Goal: Information Seeking & Learning: Learn about a topic

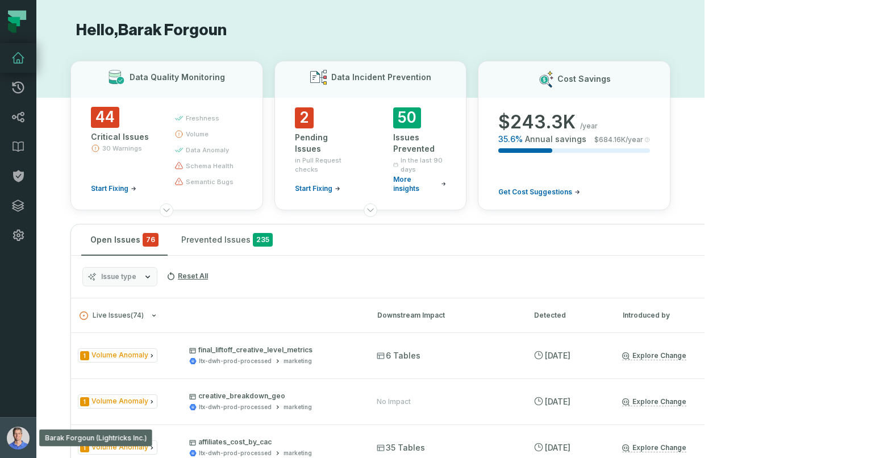
click at [27, 441] on img "button" at bounding box center [18, 438] width 23 height 23
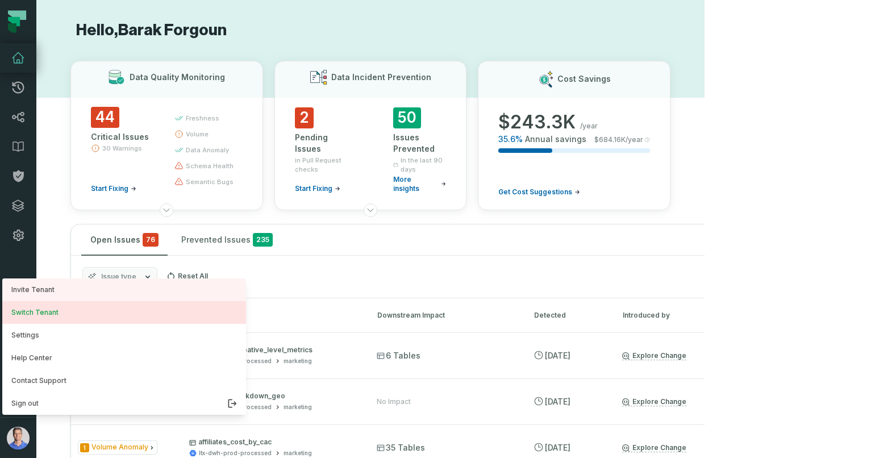
click at [75, 306] on button "Switch Tenant" at bounding box center [124, 312] width 244 height 23
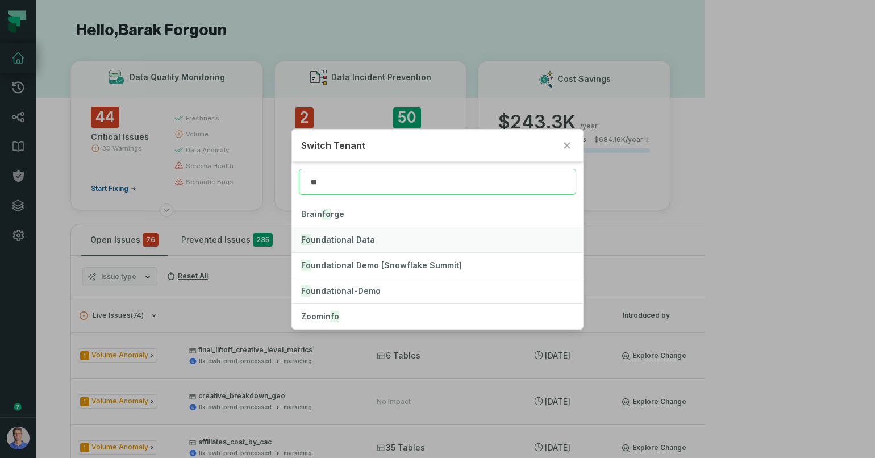
type input "**"
click at [348, 236] on span "Fo undational Data" at bounding box center [338, 240] width 74 height 10
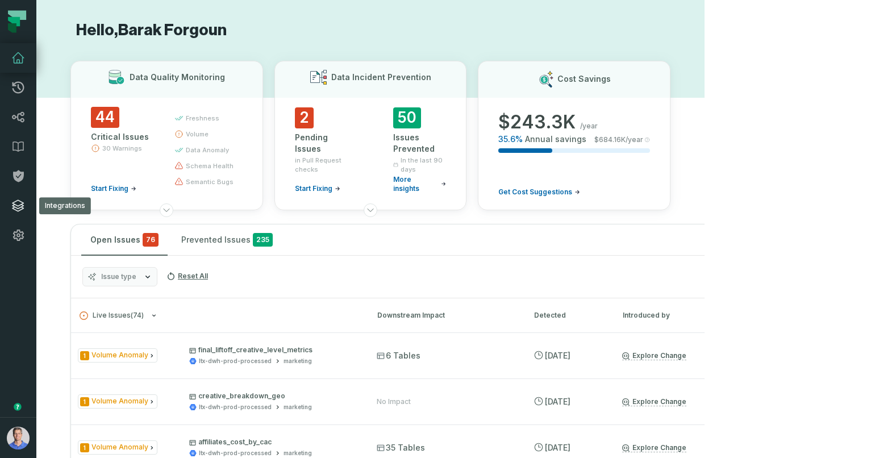
click at [24, 206] on icon at bounding box center [18, 206] width 14 height 14
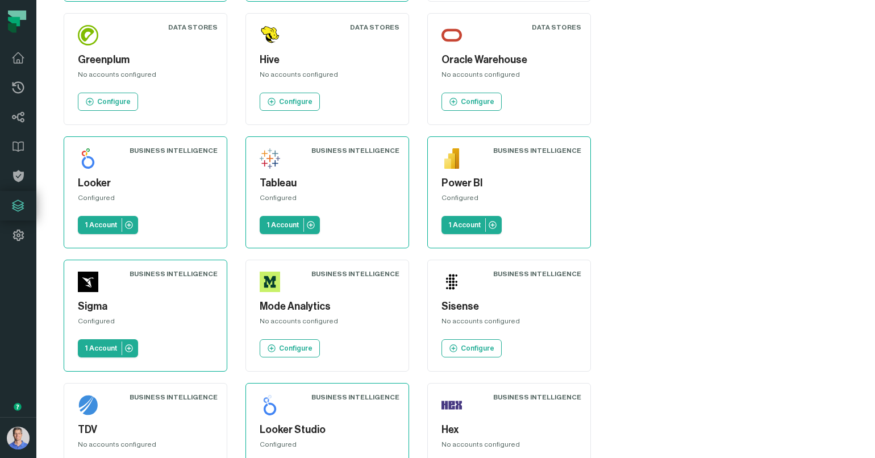
scroll to position [462, 0]
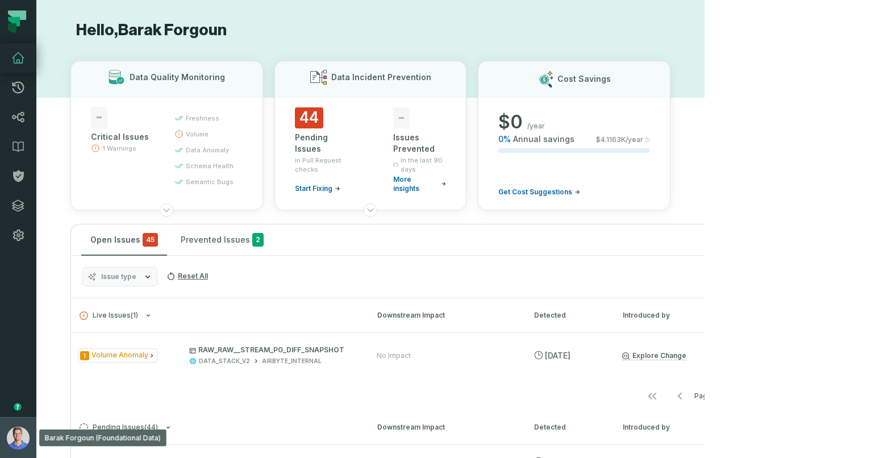
click at [8, 440] on img "button" at bounding box center [18, 438] width 23 height 23
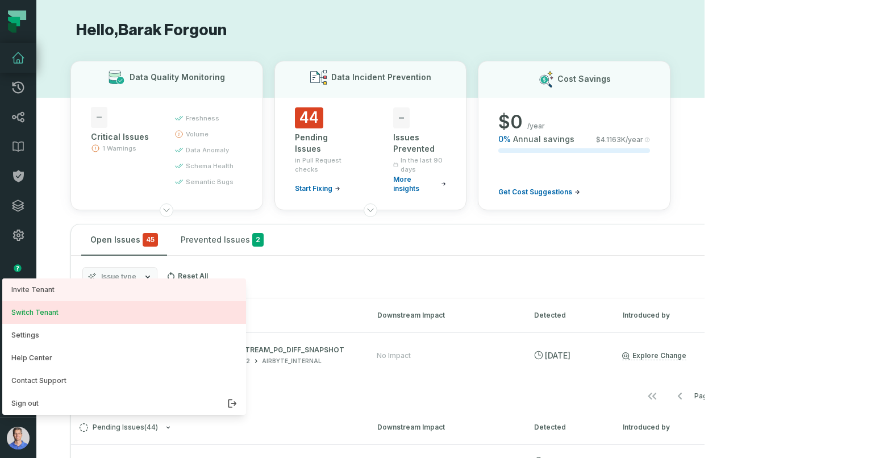
click at [93, 319] on button "Switch Tenant" at bounding box center [124, 312] width 244 height 23
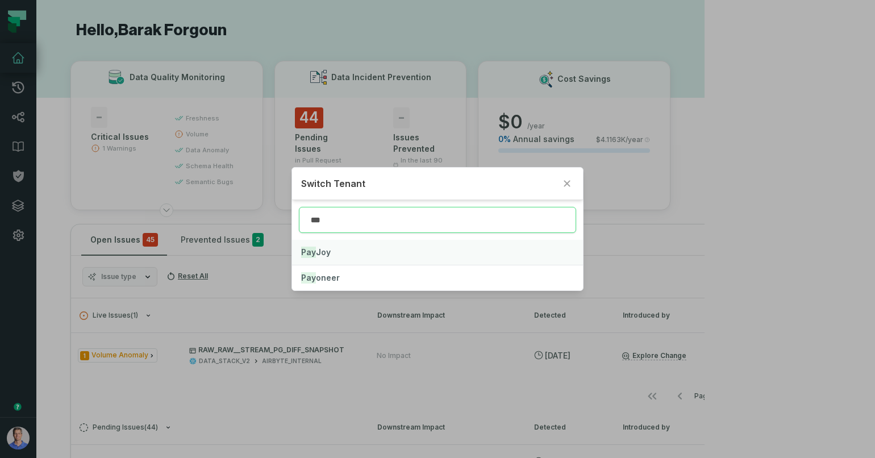
type input "***"
click at [348, 254] on button "Pay Joy" at bounding box center [437, 252] width 291 height 25
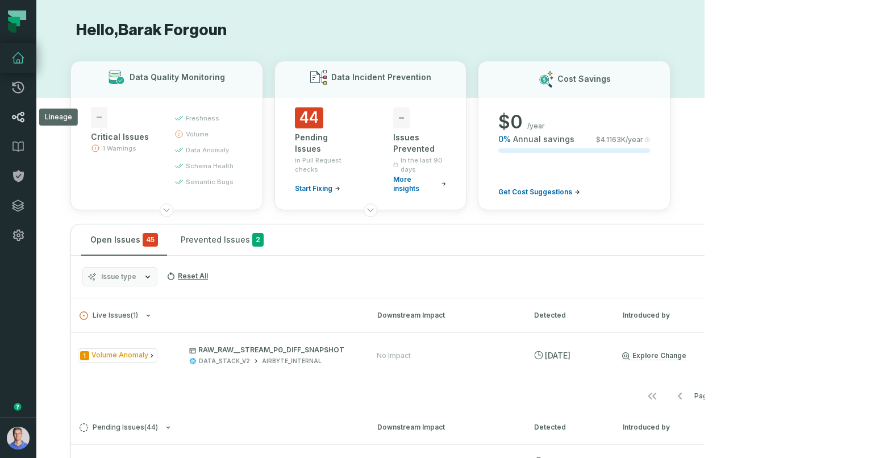
click at [27, 116] on link "Lineage" at bounding box center [18, 117] width 36 height 30
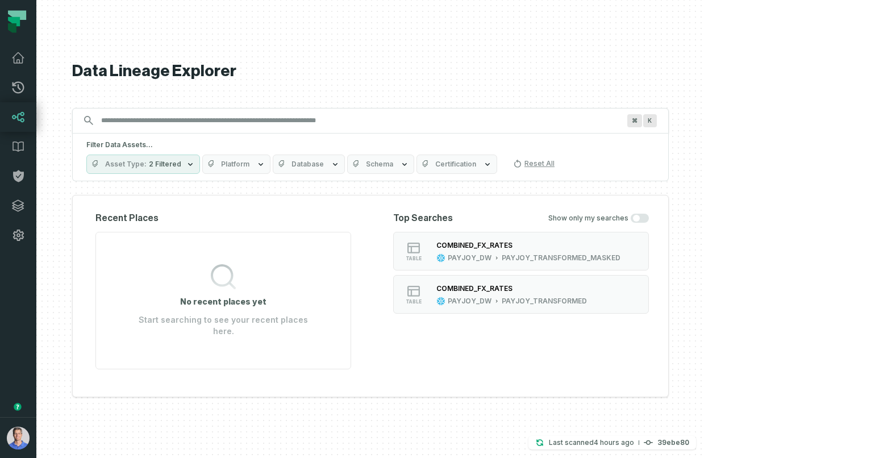
click at [271, 174] on button "Platform" at bounding box center [236, 164] width 68 height 19
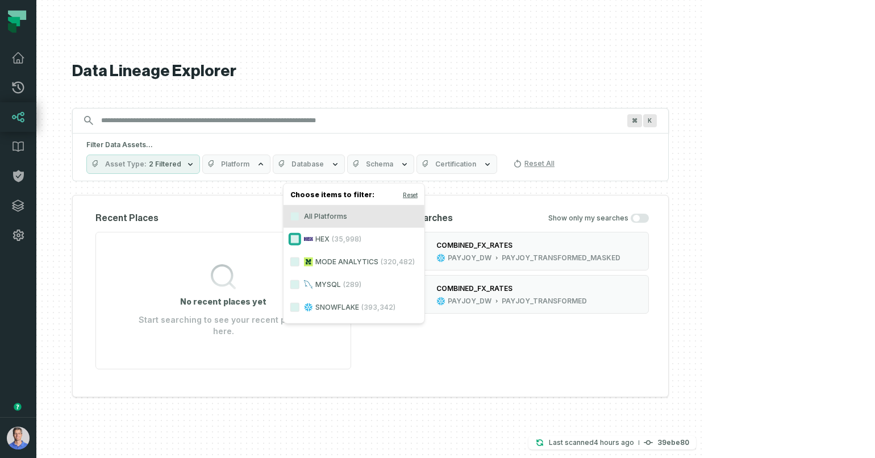
click at [292, 239] on button "HEX (35,998)" at bounding box center [295, 239] width 9 height 9
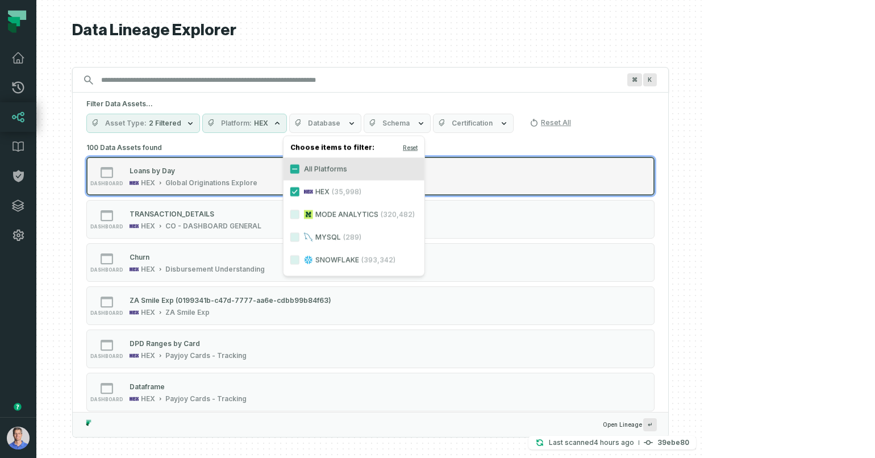
click at [259, 177] on div "Loans by Day HEX Global Originations Explore" at bounding box center [193, 176] width 137 height 23
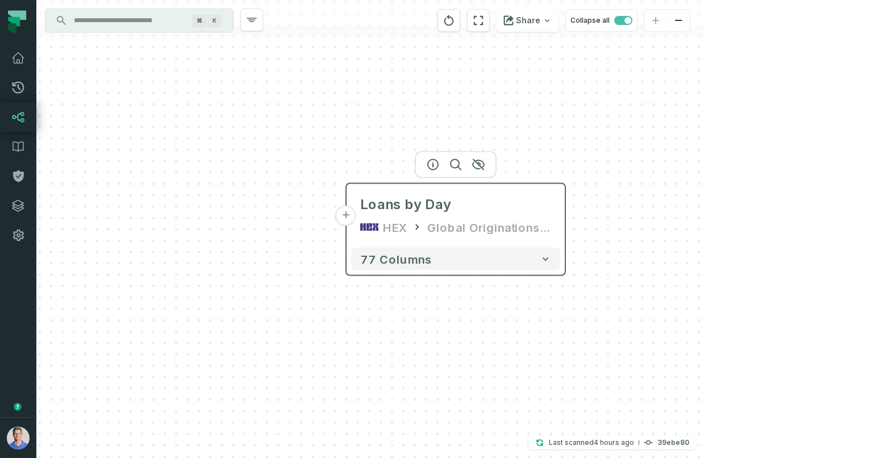
click at [434, 214] on div "Loans by Day HEX Global Originations Explore" at bounding box center [455, 216] width 209 height 55
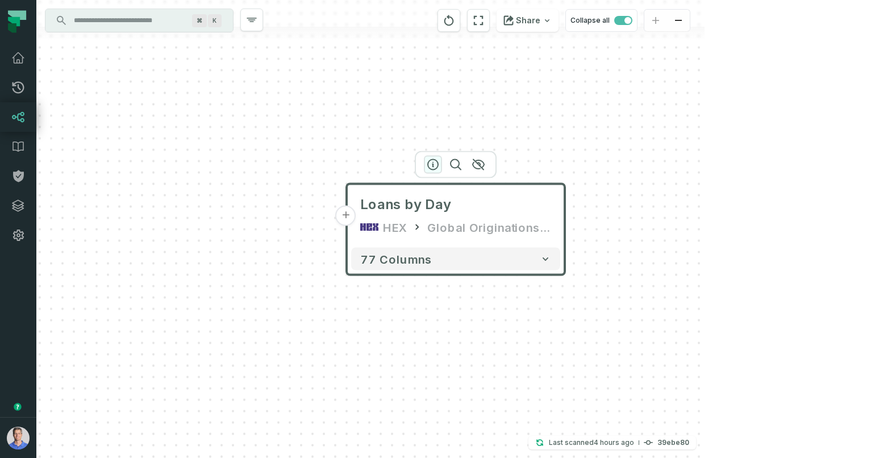
click at [435, 167] on icon "button" at bounding box center [433, 165] width 14 height 14
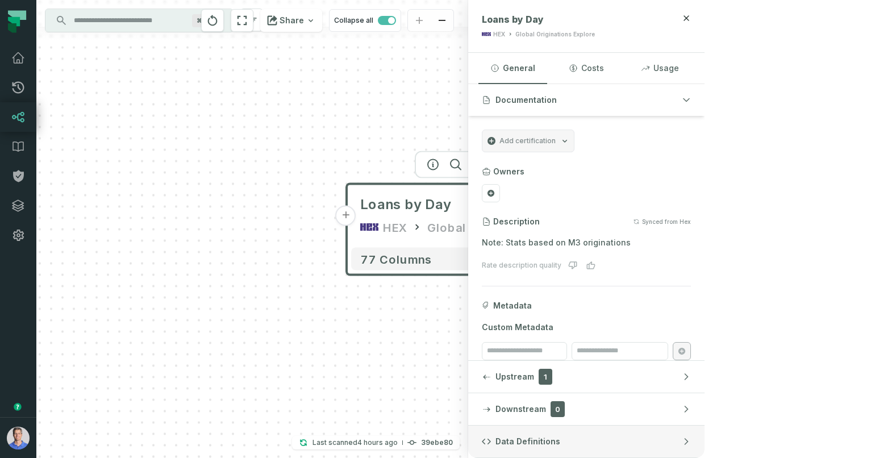
click at [561, 439] on span "Data Definitions" at bounding box center [528, 441] width 65 height 11
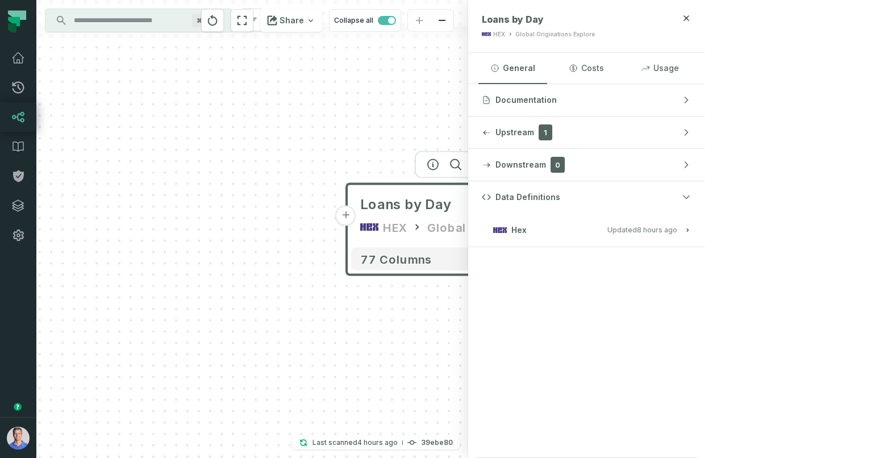
click at [691, 226] on button "Hex Updated 10/5/2025, 1:05:14 AM" at bounding box center [586, 229] width 209 height 15
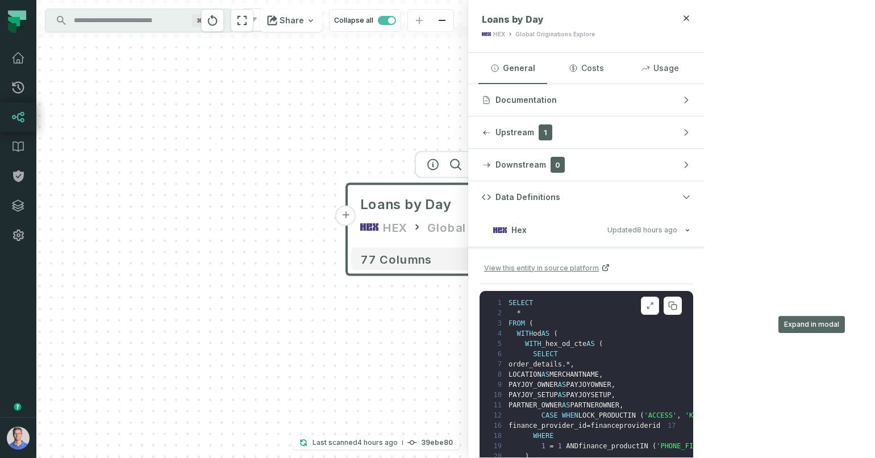
click at [654, 306] on icon at bounding box center [650, 305] width 8 height 9
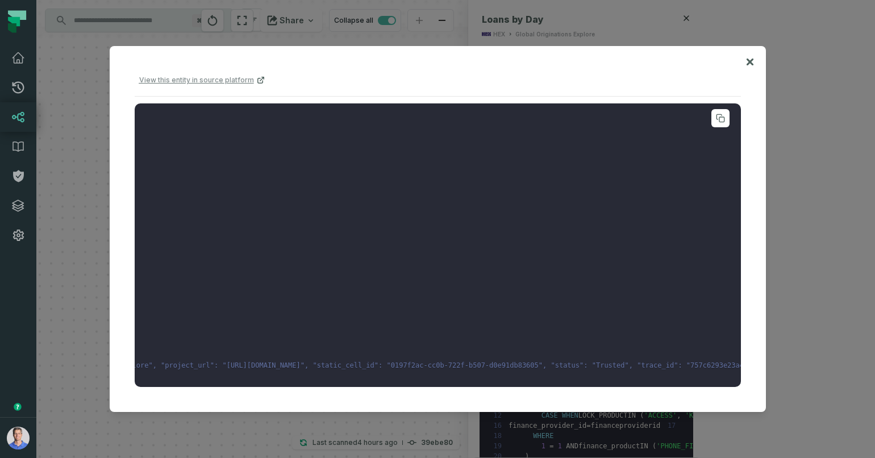
scroll to position [147, 1824]
click at [749, 59] on icon at bounding box center [749, 61] width 7 height 7
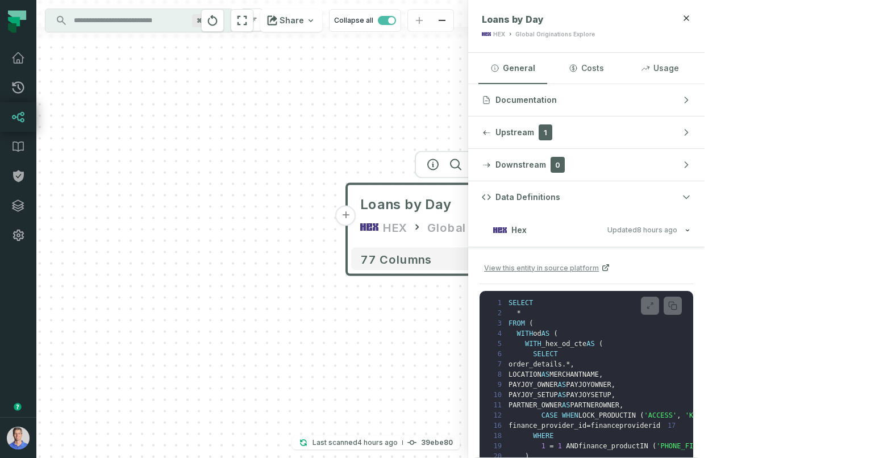
click at [347, 213] on button "+" at bounding box center [346, 216] width 20 height 20
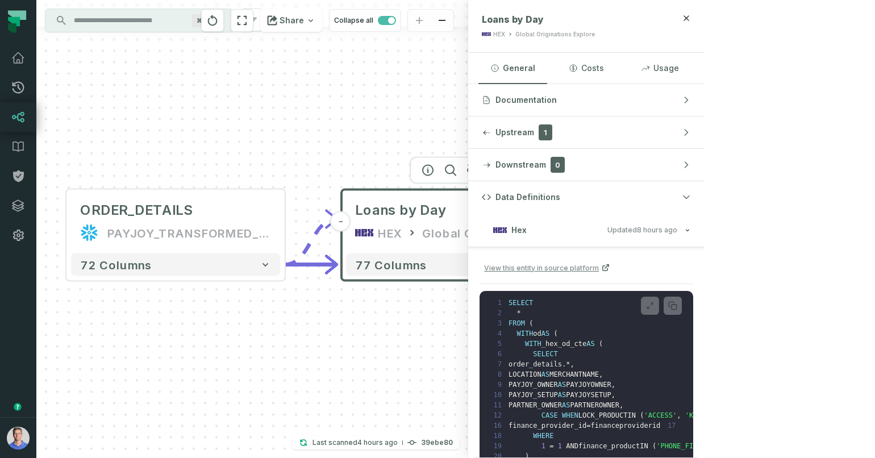
drag, startPoint x: 355, startPoint y: 295, endPoint x: 325, endPoint y: 277, distance: 34.4
click at [317, 287] on div "ORDER_DETAILS PAYJOY_TRANSFORMED_MASKED + 72 columns - Loans by Day HEX Global …" at bounding box center [252, 229] width 432 height 458
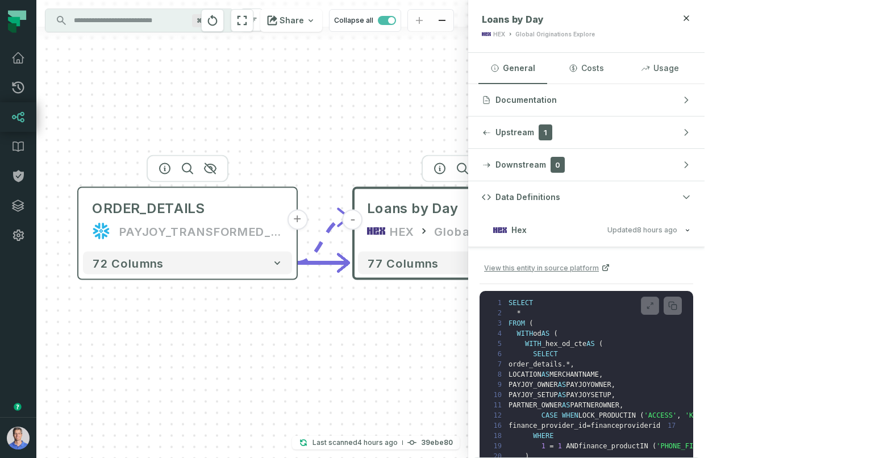
click at [294, 221] on button "+" at bounding box center [297, 220] width 20 height 20
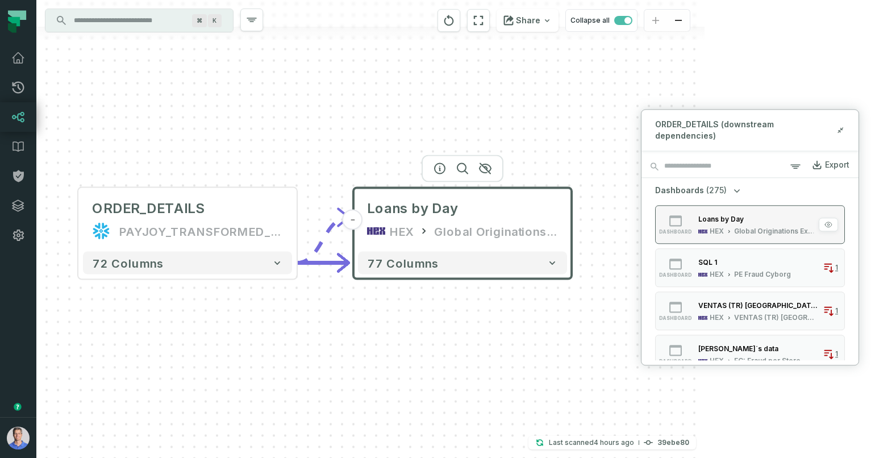
click at [767, 227] on div "Global Originations Explore" at bounding box center [777, 231] width 84 height 9
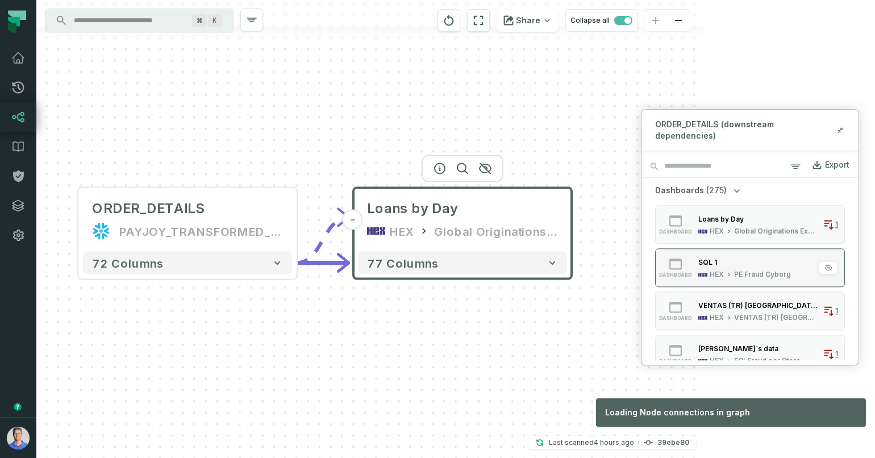
click at [774, 270] on div "PE Fraud Cyborg" at bounding box center [763, 274] width 57 height 9
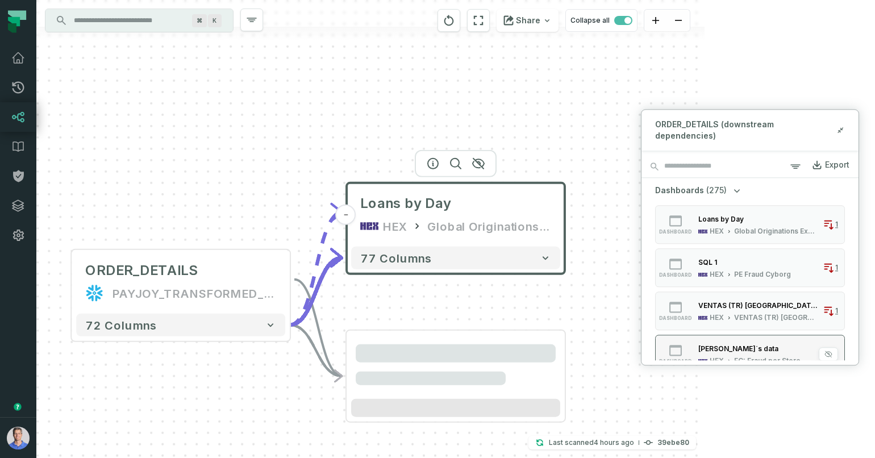
click at [750, 356] on div "EC: Fraud per Store" at bounding box center [768, 360] width 67 height 9
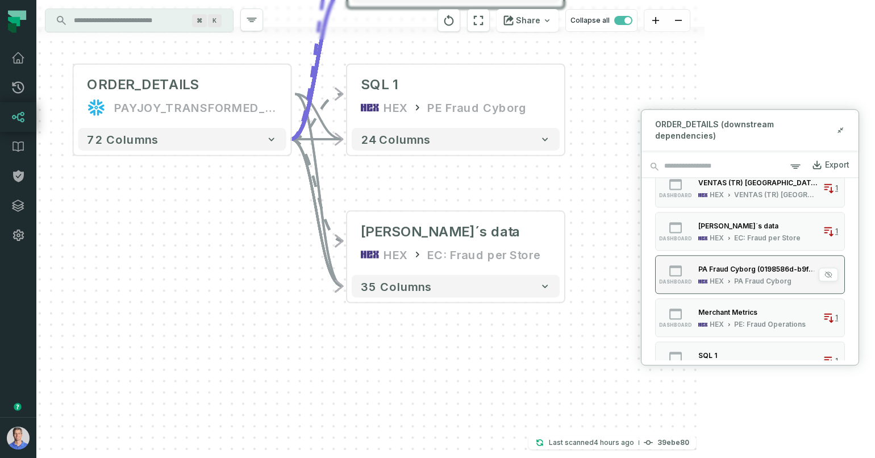
scroll to position [126, 0]
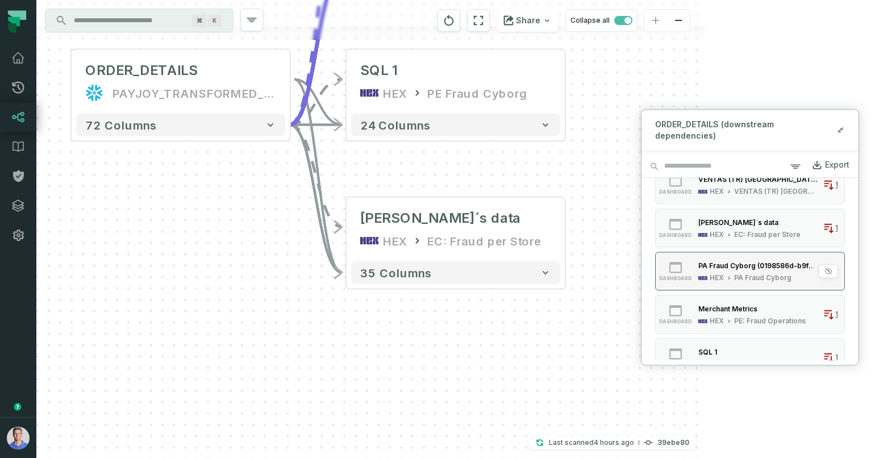
click at [760, 273] on div "PA Fraud Cyborg" at bounding box center [763, 277] width 57 height 9
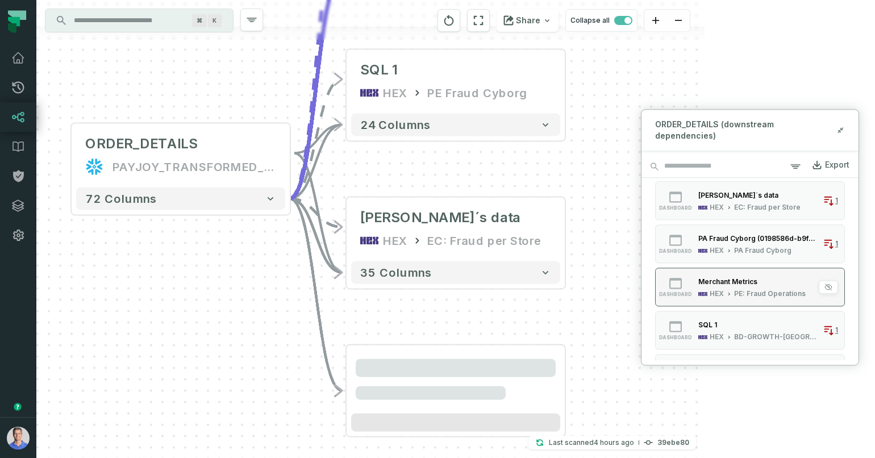
scroll to position [177, 0]
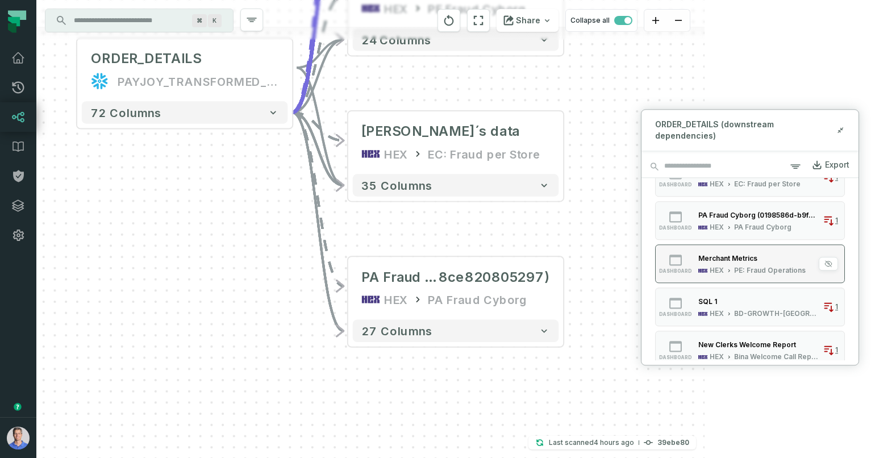
click at [765, 252] on div "Merchant Metrics" at bounding box center [752, 257] width 107 height 11
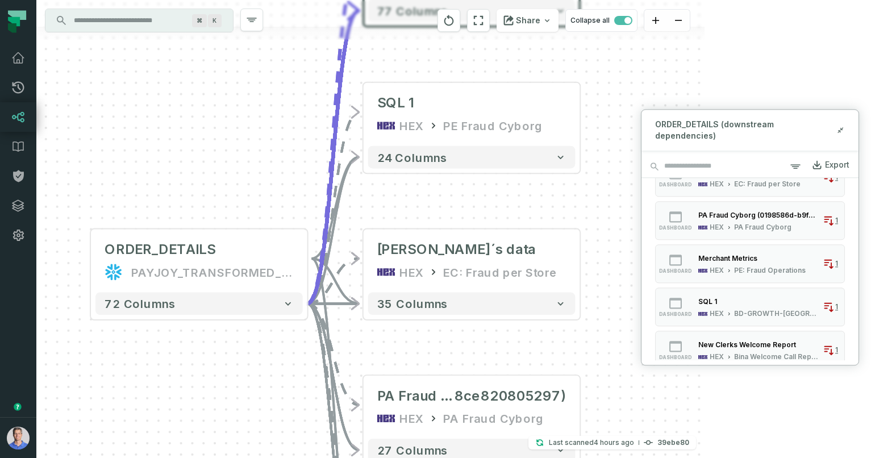
drag, startPoint x: 218, startPoint y: 167, endPoint x: 234, endPoint y: 370, distance: 204.1
click at [234, 371] on div "ORDER_DETAILS PAYJOY_TRANSFORMED_MASKED + 72 columns - Loans by Day HEX Global …" at bounding box center [370, 229] width 669 height 458
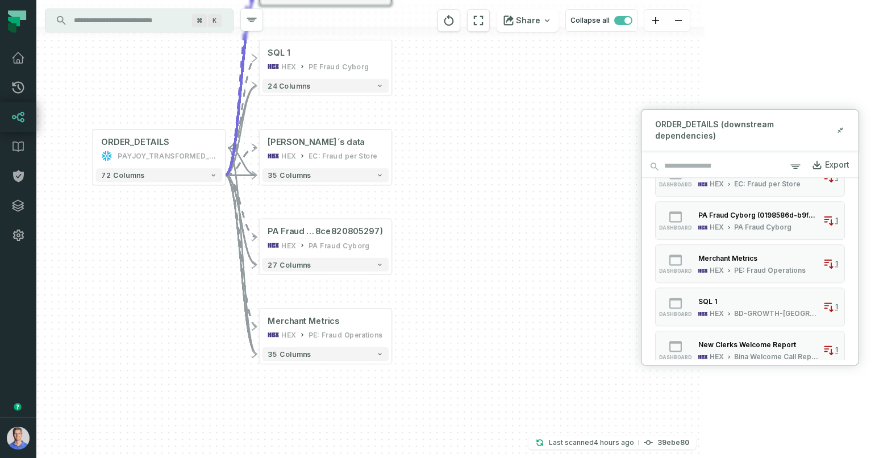
drag, startPoint x: 152, startPoint y: 309, endPoint x: 102, endPoint y: 189, distance: 129.8
click at [102, 189] on div "ORDER_DETAILS PAYJOY_TRANSFORMED_MASKED + 72 columns - Loans by Day HEX Global …" at bounding box center [370, 229] width 669 height 458
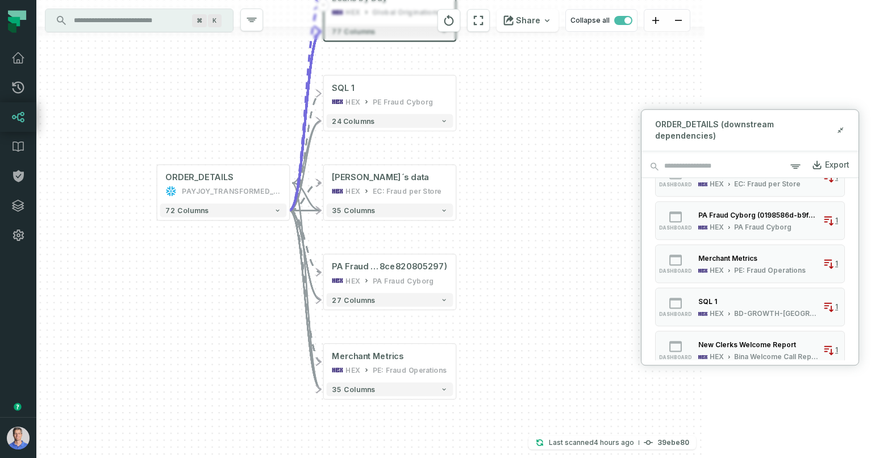
drag, startPoint x: 131, startPoint y: 295, endPoint x: 196, endPoint y: 330, distance: 73.3
click at [196, 330] on div "ORDER_DETAILS PAYJOY_TRANSFORMED_MASKED + 72 columns - Loans by Day HEX Global …" at bounding box center [370, 229] width 669 height 458
click at [230, 182] on div "ORDER_DETAILS" at bounding box center [199, 177] width 68 height 11
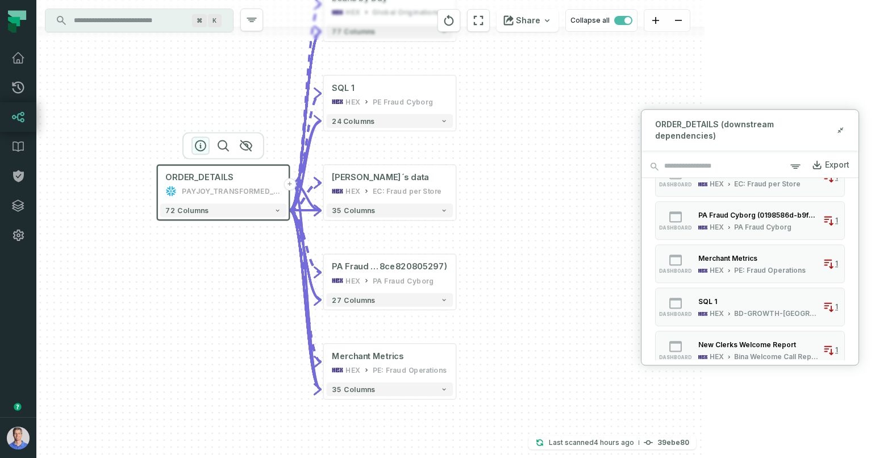
click at [197, 146] on icon "button" at bounding box center [201, 146] width 14 height 14
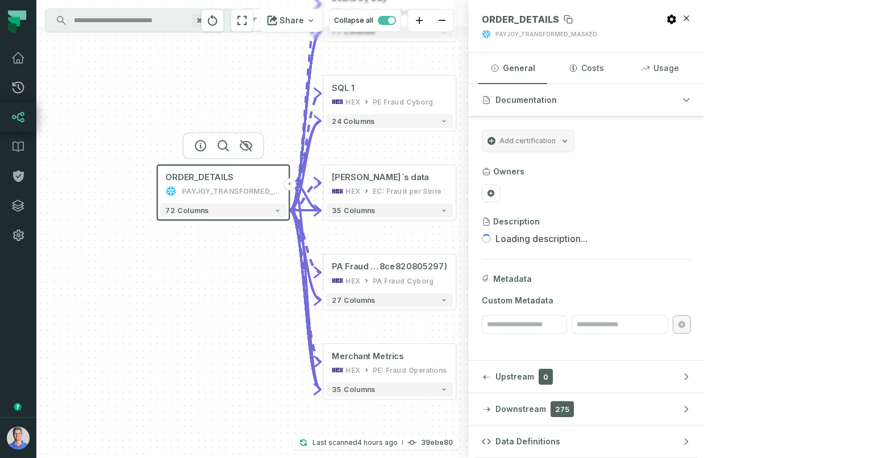
click at [559, 21] on span "ORDER_DETAILS" at bounding box center [520, 19] width 77 height 11
copy span "ORDER_DETAILS"
click at [88, 19] on input "Discovery Provider cmdk menu" at bounding box center [129, 20] width 124 height 18
paste input "**********"
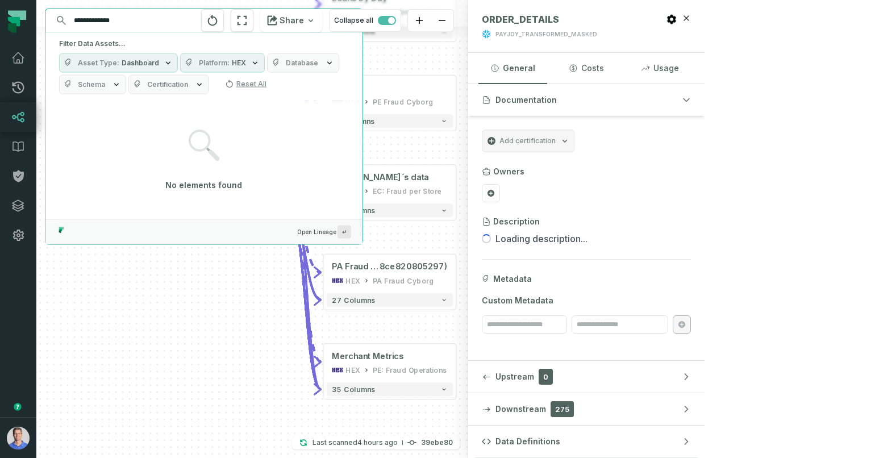
type input "**********"
click at [135, 59] on span "Dashboard" at bounding box center [141, 63] width 38 height 9
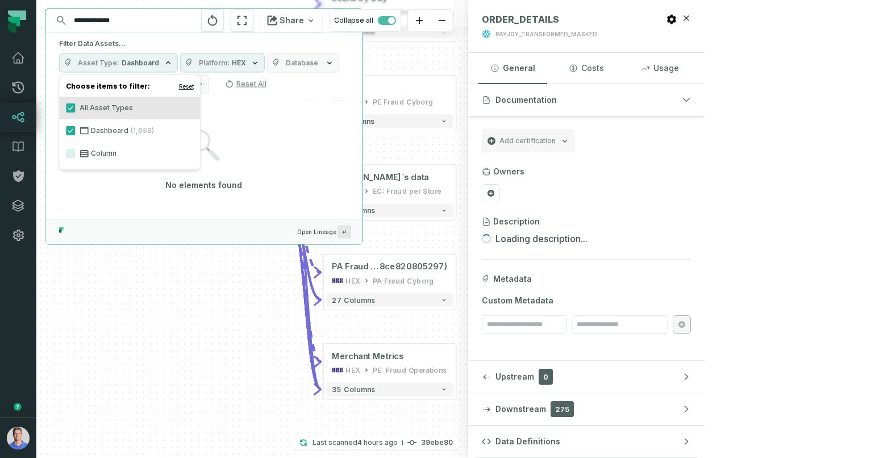
click at [190, 86] on button "Reset" at bounding box center [186, 86] width 15 height 9
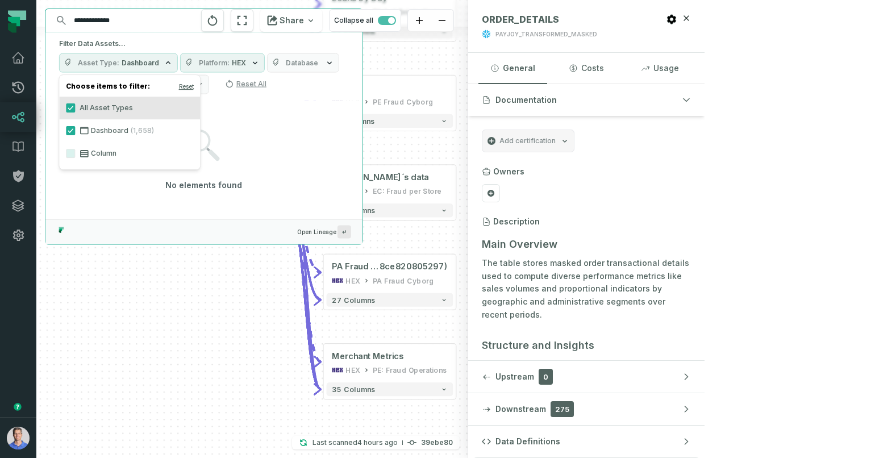
click at [235, 64] on span "HEX" at bounding box center [239, 63] width 14 height 9
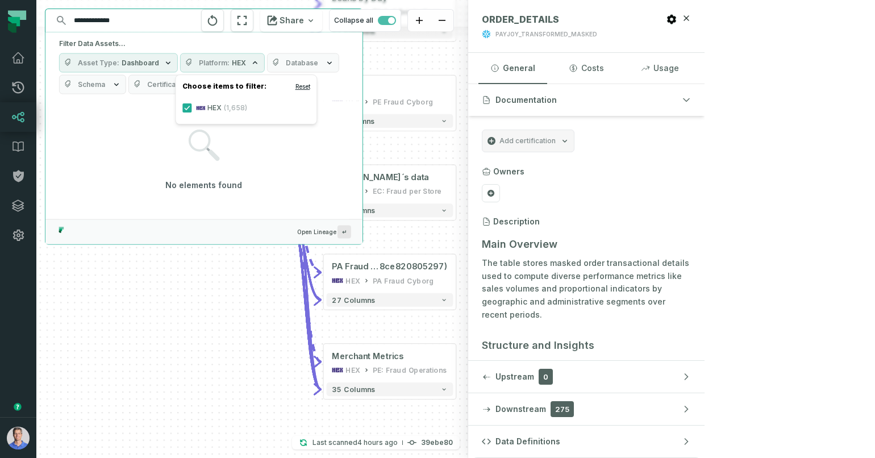
click at [306, 89] on button "Reset" at bounding box center [303, 86] width 15 height 9
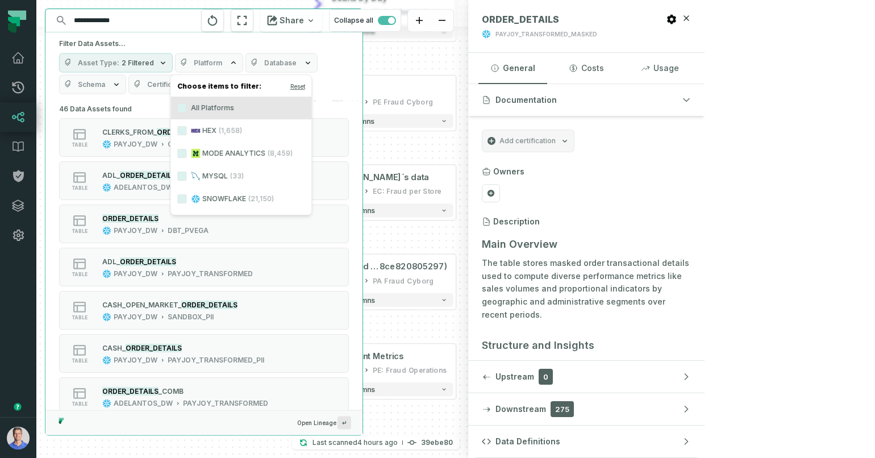
click at [159, 62] on icon "button" at bounding box center [163, 63] width 9 height 9
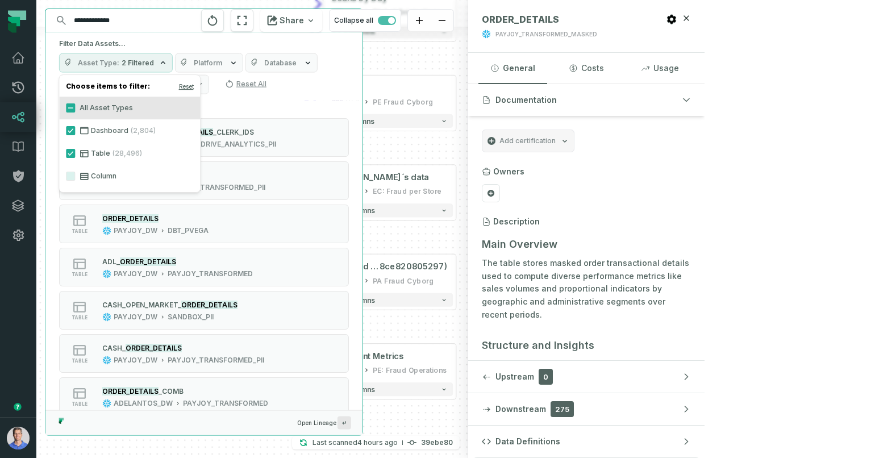
click at [301, 89] on div "Asset Type 2 Filtered Platform Database Schema Certification Reset All" at bounding box center [204, 73] width 290 height 41
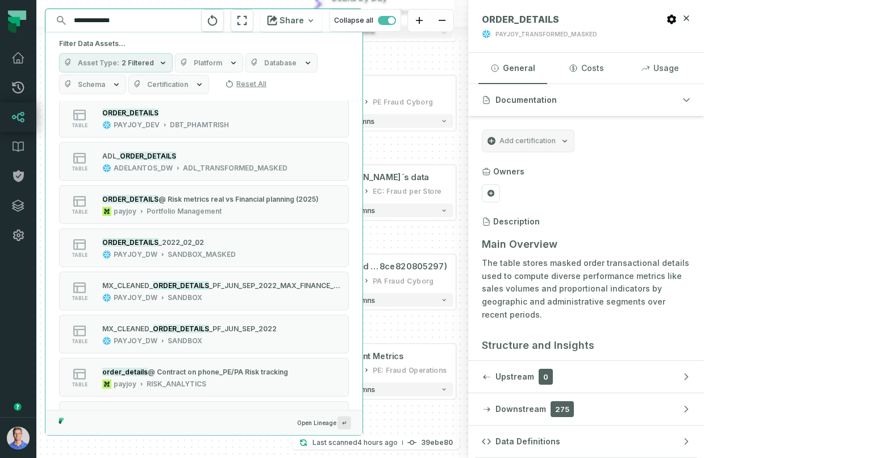
scroll to position [1703, 0]
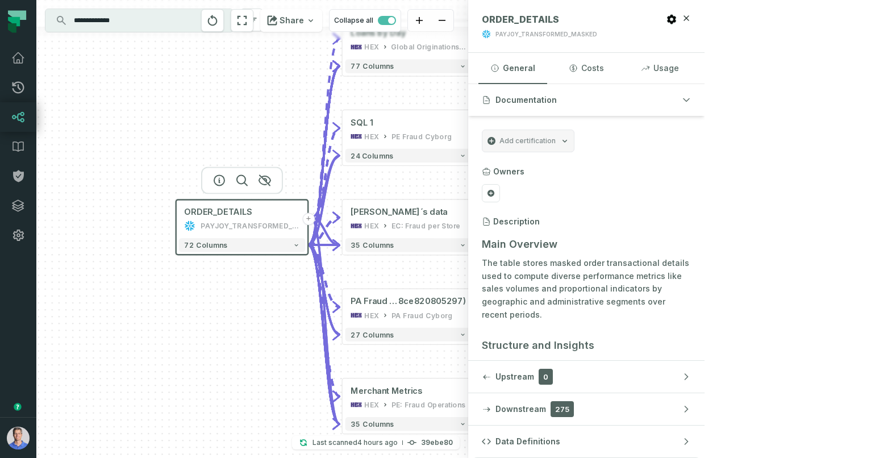
drag, startPoint x: 577, startPoint y: 165, endPoint x: 595, endPoint y: 200, distance: 39.2
click at [468, 200] on div "ORDER_DETAILS PAYJOY_TRANSFORMED_MASKED + 72 columns - Loans by Day HEX Global …" at bounding box center [252, 229] width 432 height 458
click at [142, 25] on input "**********" at bounding box center [138, 20] width 142 height 18
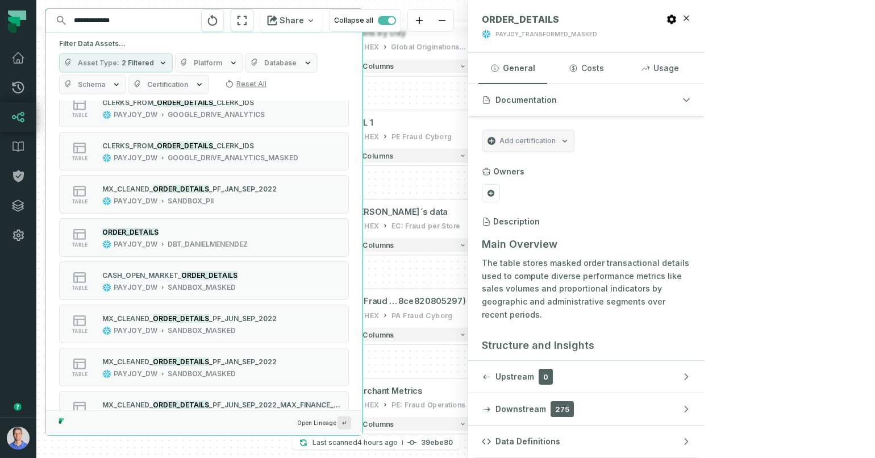
scroll to position [732, 0]
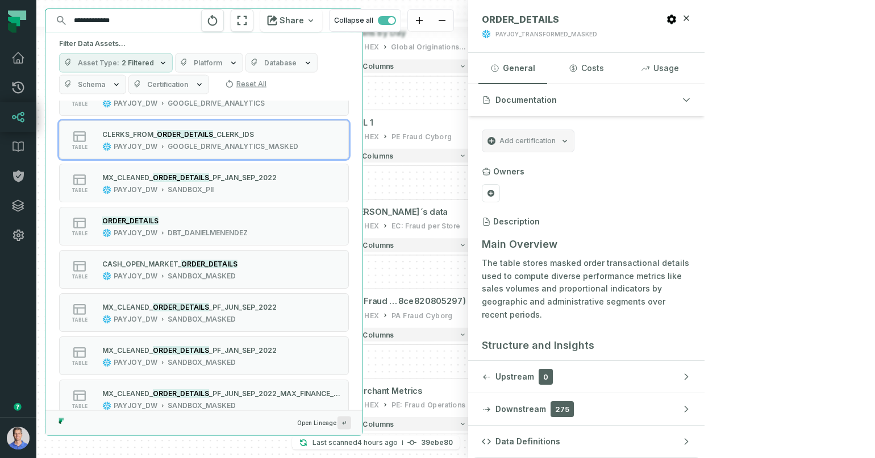
click at [264, 67] on button "Database" at bounding box center [282, 62] width 72 height 19
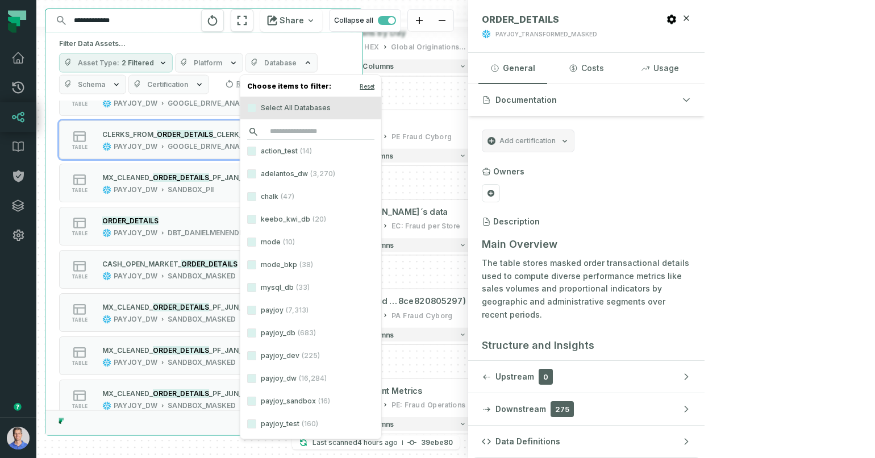
click at [283, 128] on input "search" at bounding box center [310, 132] width 127 height 16
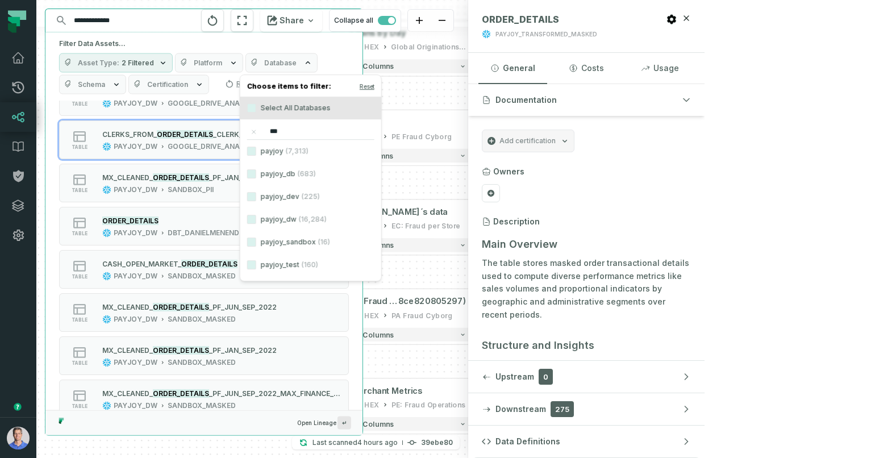
type input "****"
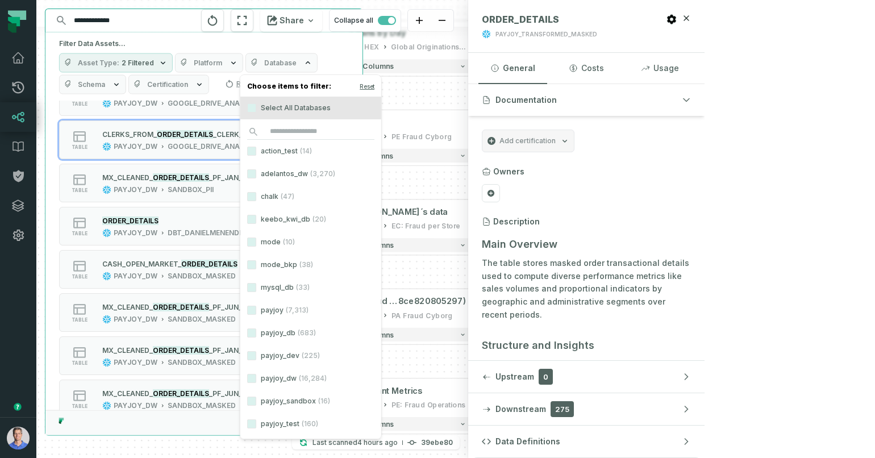
click at [113, 85] on icon "button" at bounding box center [116, 84] width 9 height 9
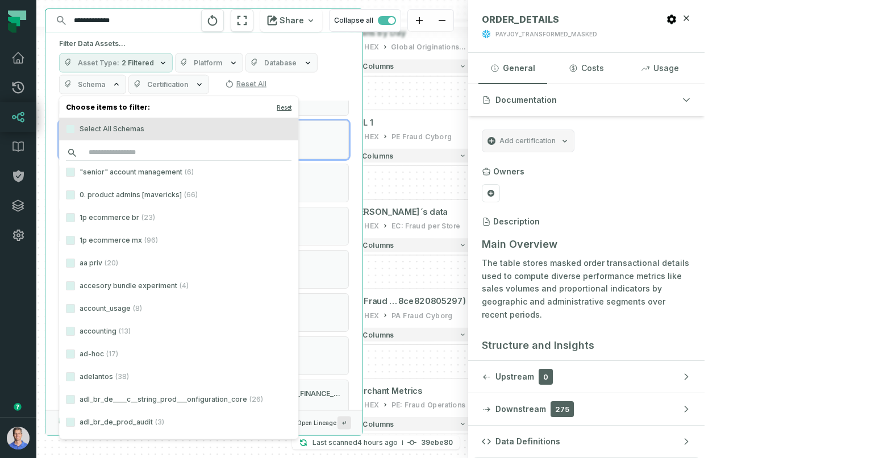
click at [125, 156] on input "search" at bounding box center [179, 153] width 226 height 16
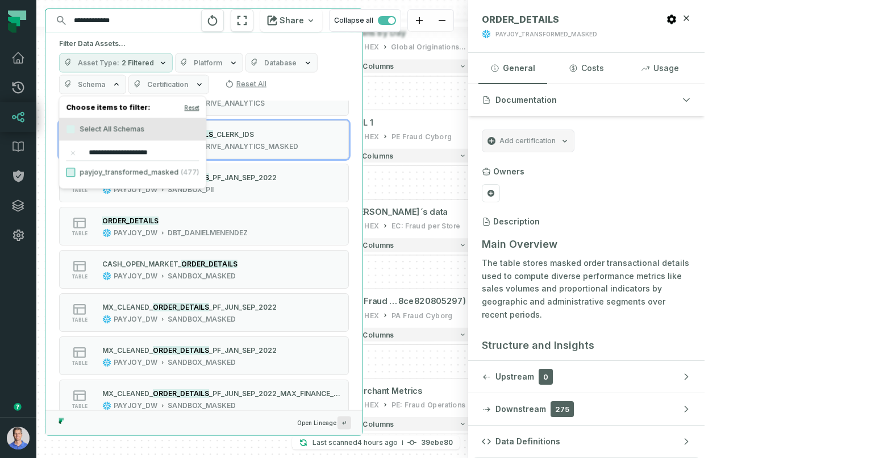
type input "**********"
click at [70, 172] on button "payjoy_transformed_masked (477)" at bounding box center [70, 172] width 9 height 9
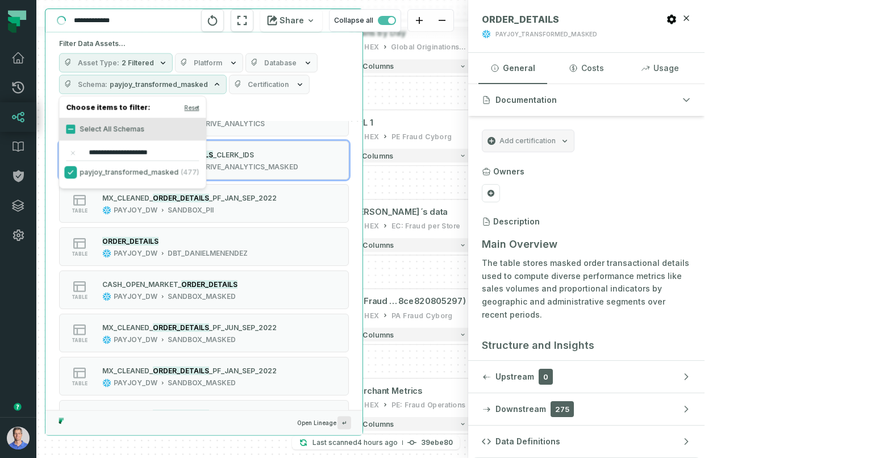
scroll to position [0, 0]
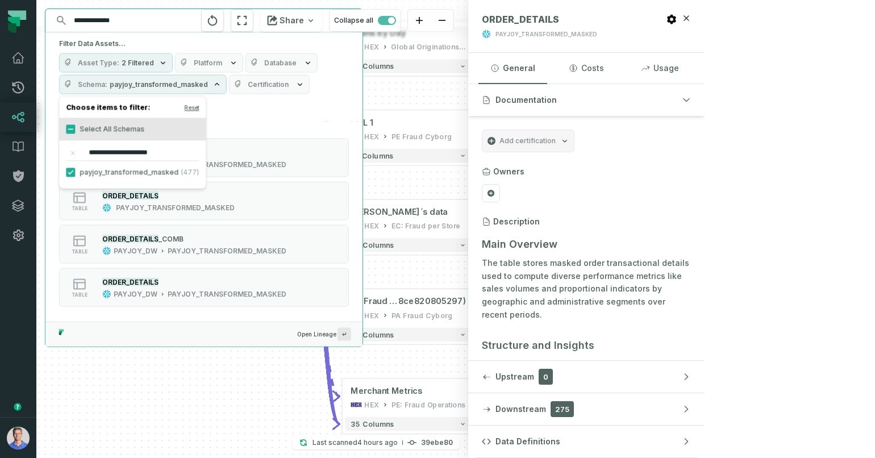
click at [320, 108] on div "Asset Type 2 Filtered Platform Database Schema payjoy_transformed_masked Certif…" at bounding box center [204, 83] width 290 height 61
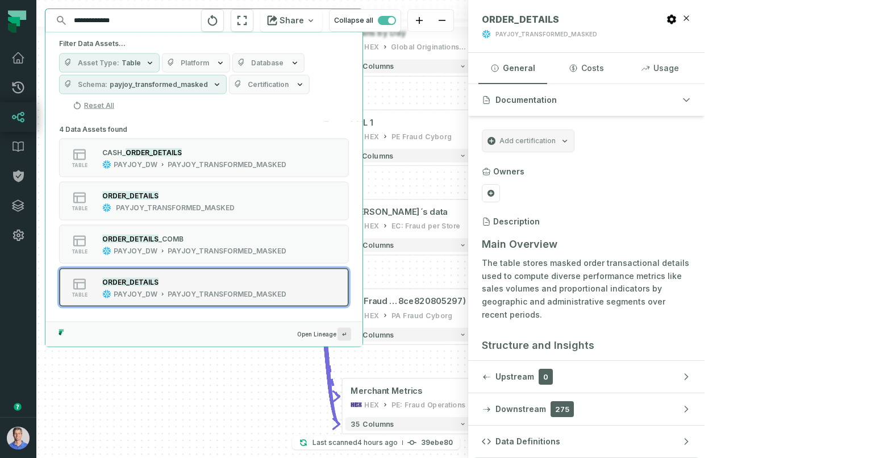
click at [205, 285] on div "ORDER_DETAILS" at bounding box center [194, 281] width 184 height 11
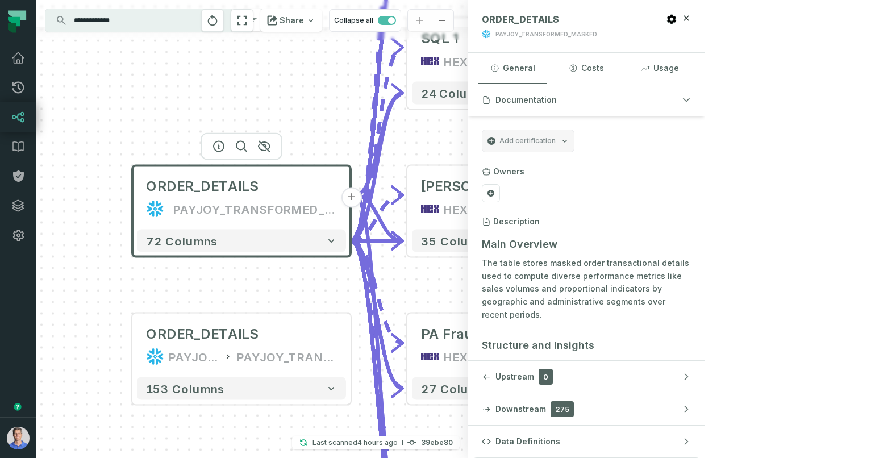
drag, startPoint x: 193, startPoint y: 200, endPoint x: 98, endPoint y: 328, distance: 159.4
click at [98, 328] on div "ORDER_DETAILS PAYJOY_TRANSFORMED_MASKED + 72 columns - Loans by Day HEX Global …" at bounding box center [252, 229] width 432 height 458
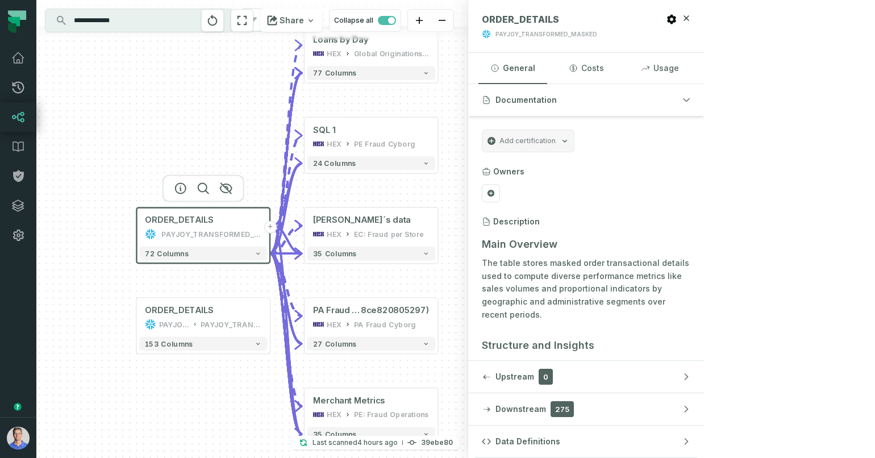
click at [143, 284] on div "ORDER_DETAILS PAYJOY_TRANSFORMED_MASKED + 72 columns - Loans by Day HEX Global …" at bounding box center [252, 229] width 432 height 458
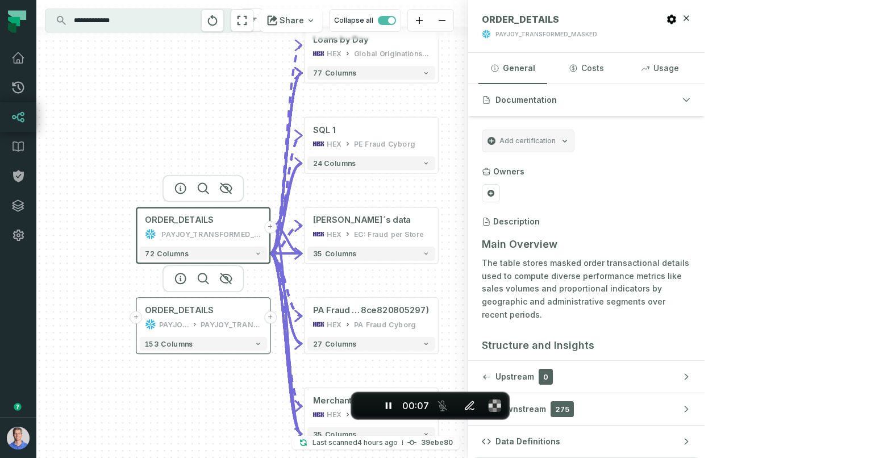
click at [185, 322] on div "PAYJOY_DW" at bounding box center [174, 324] width 31 height 11
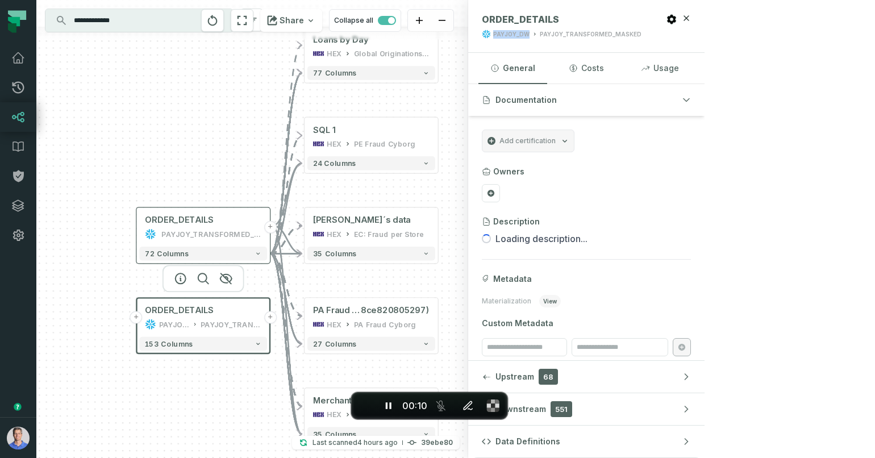
drag, startPoint x: 665, startPoint y: 34, endPoint x: 701, endPoint y: 31, distance: 36.5
click at [642, 31] on div "PAYJOY_DW PAYJOY_TRANSFORMED_MASKED" at bounding box center [562, 34] width 160 height 9
drag, startPoint x: 710, startPoint y: 32, endPoint x: 879, endPoint y: 30, distance: 168.9
click at [875, 30] on html "**********" at bounding box center [437, 229] width 875 height 458
click at [174, 233] on div "PAYJOY_TRANSFORMED_MASKED" at bounding box center [211, 234] width 100 height 11
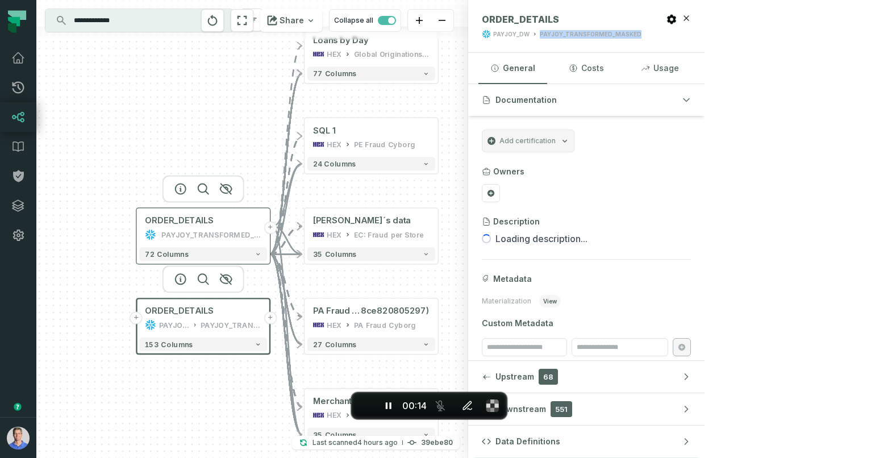
click at [153, 239] on icon at bounding box center [150, 234] width 11 height 11
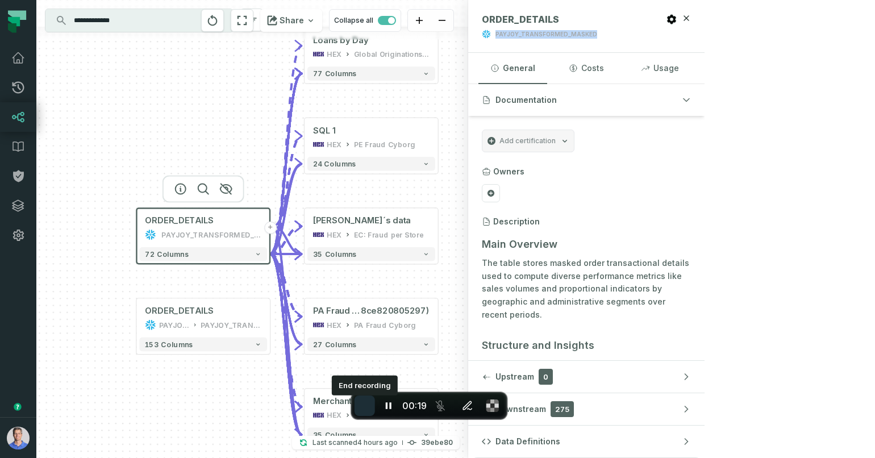
click at [371, 408] on button "End recording" at bounding box center [365, 406] width 20 height 20
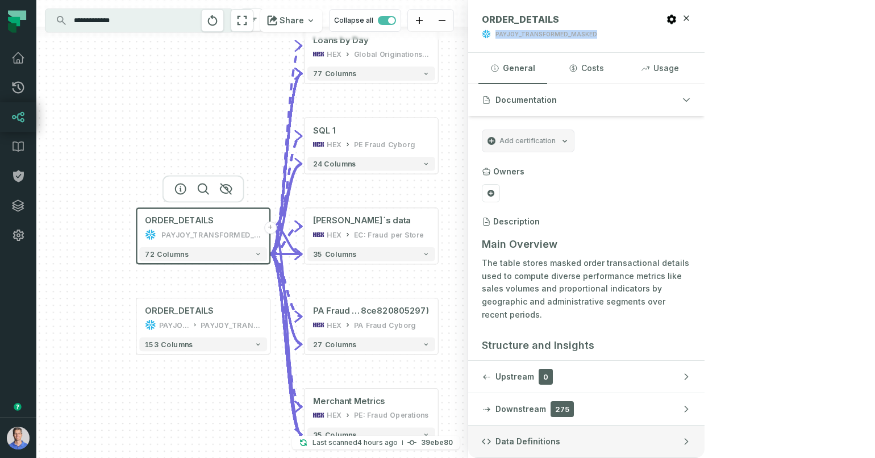
click at [705, 445] on button "Data Definitions" at bounding box center [586, 442] width 236 height 32
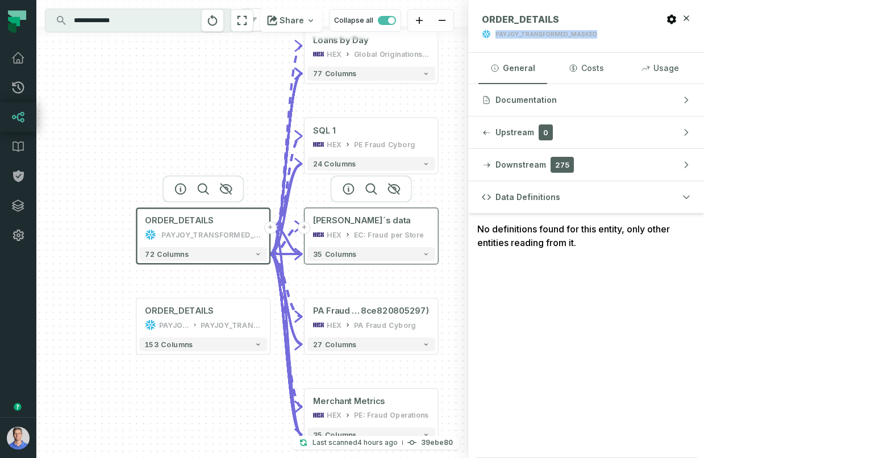
click at [364, 235] on div "EC: Fraud per Store" at bounding box center [388, 234] width 69 height 11
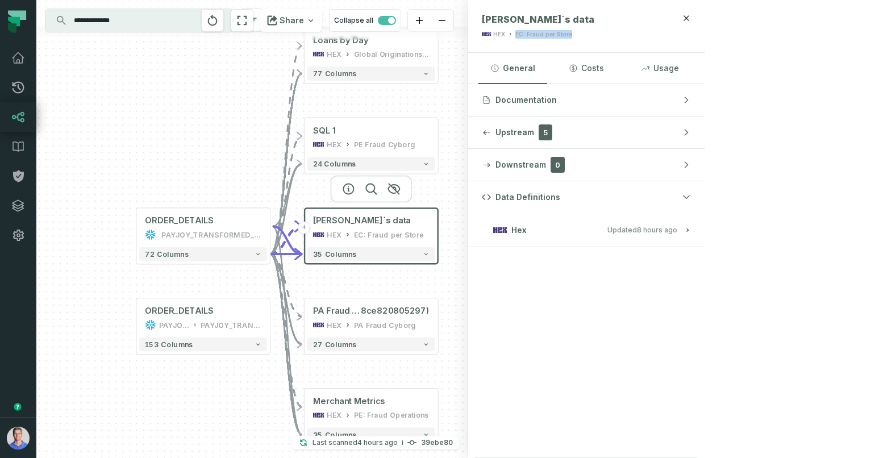
click at [691, 222] on button "Hex Updated 10/5/2025, 1:05:14 AM" at bounding box center [586, 229] width 209 height 15
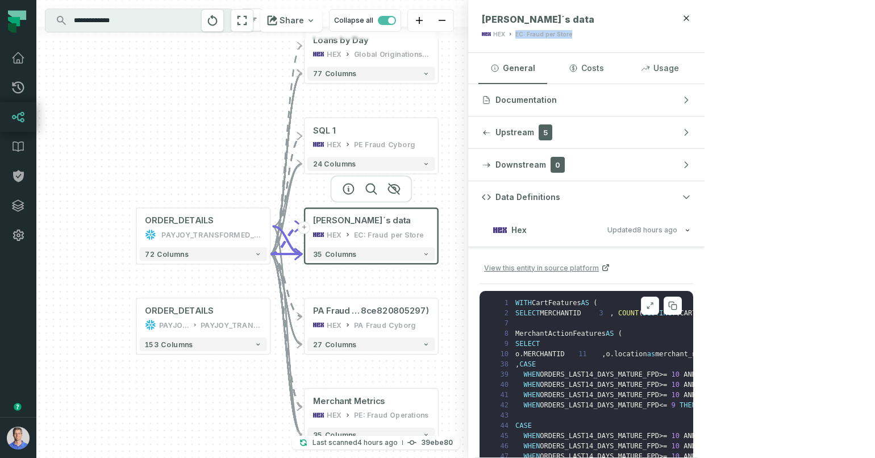
click at [654, 306] on icon at bounding box center [650, 305] width 8 height 9
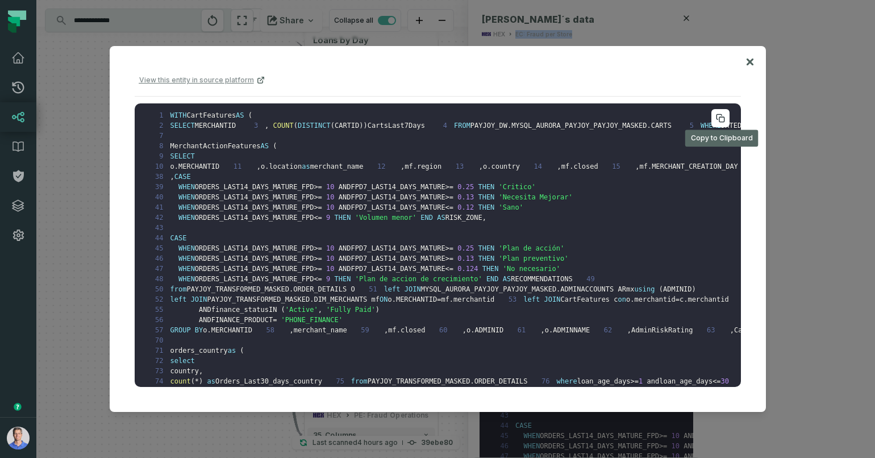
click at [722, 113] on button at bounding box center [721, 118] width 18 height 18
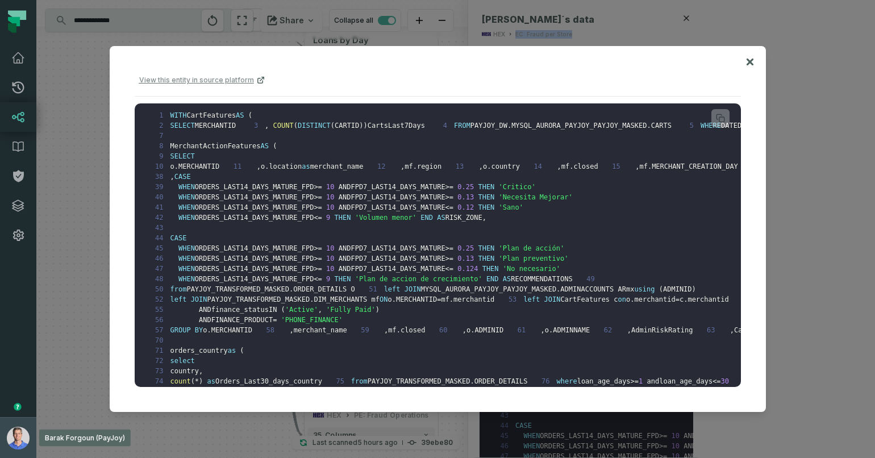
click at [28, 437] on img "button" at bounding box center [18, 438] width 23 height 23
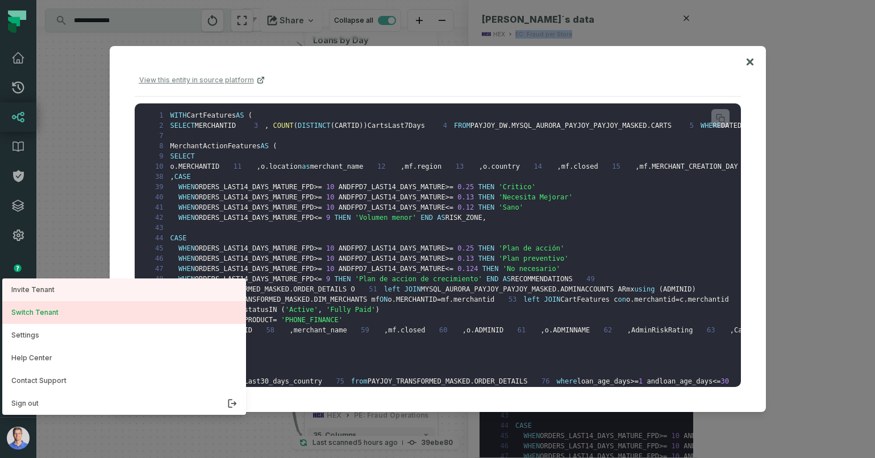
click at [114, 309] on button "Switch Tenant" at bounding box center [124, 312] width 244 height 23
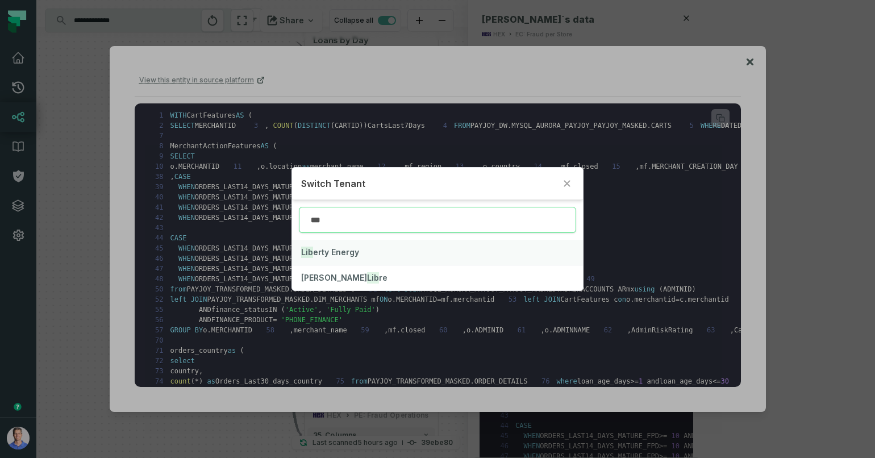
type input "***"
click at [327, 251] on span "Lib erty Energy" at bounding box center [330, 252] width 58 height 10
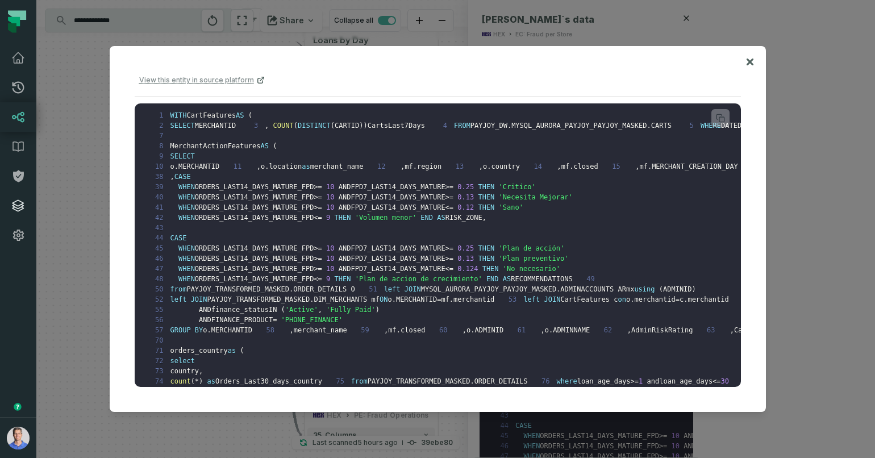
click at [26, 200] on link "Integrations" at bounding box center [18, 206] width 36 height 30
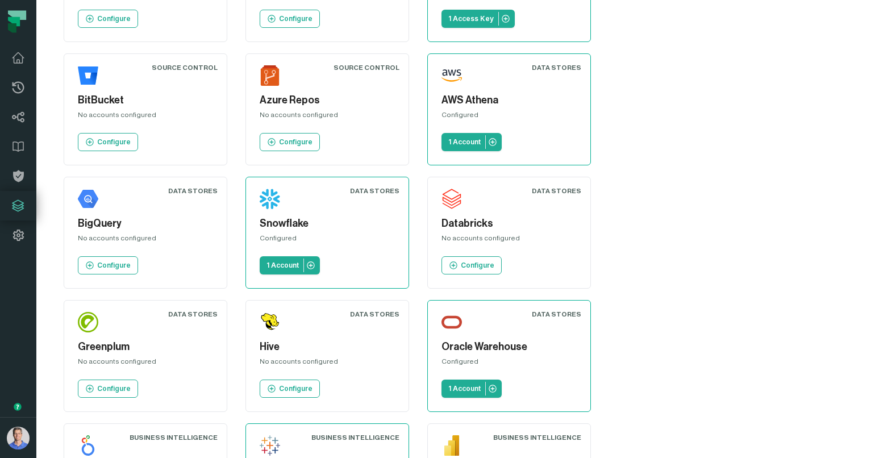
scroll to position [462, 0]
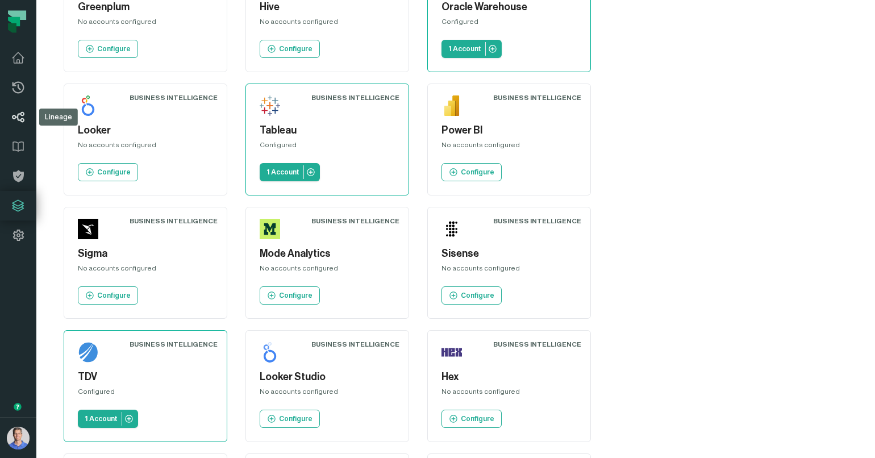
click at [18, 121] on icon at bounding box center [18, 117] width 14 height 14
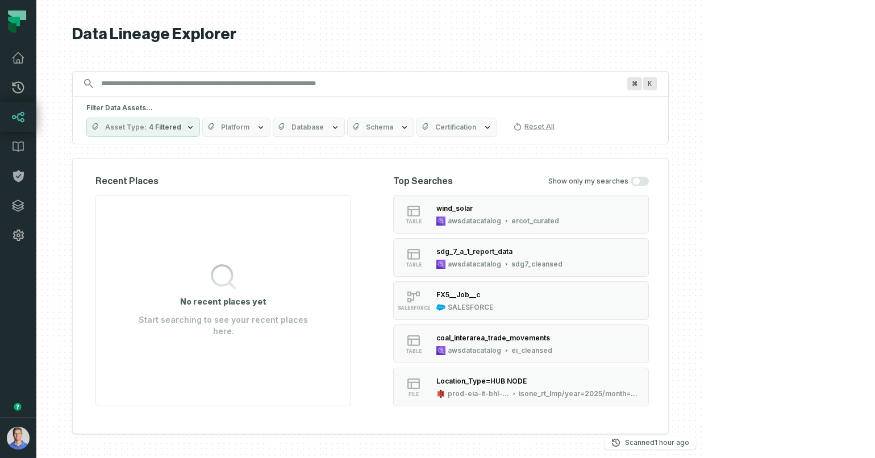
click at [217, 123] on icon "button" at bounding box center [212, 127] width 9 height 9
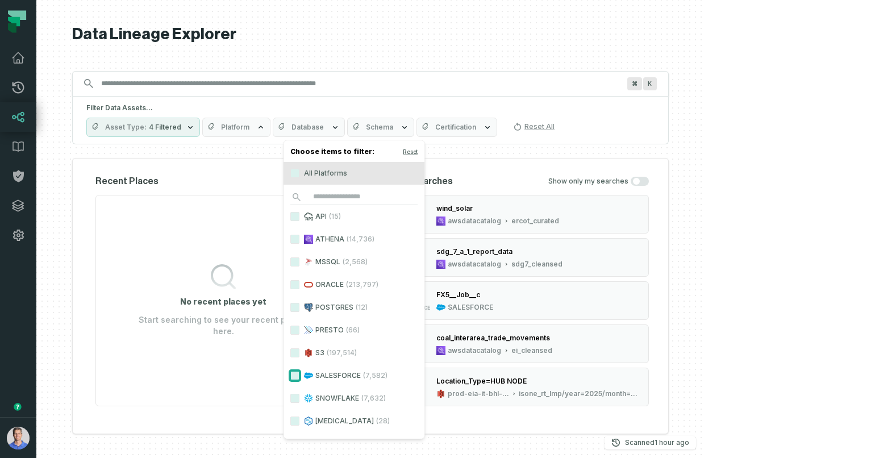
click at [297, 375] on button "SALESFORCE (7,582)" at bounding box center [295, 375] width 9 height 9
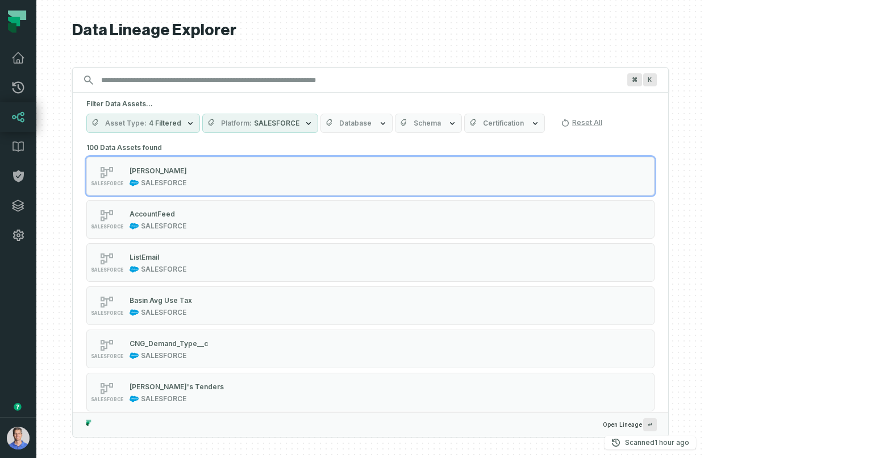
click at [705, 172] on div at bounding box center [370, 229] width 669 height 458
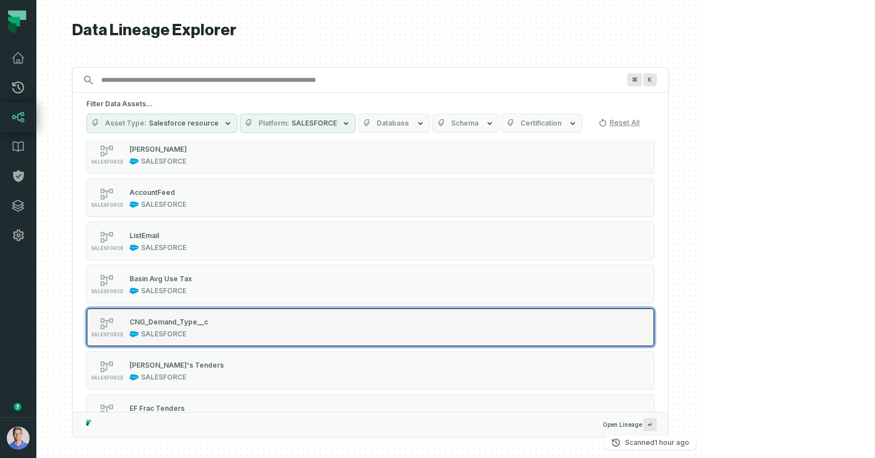
scroll to position [252, 0]
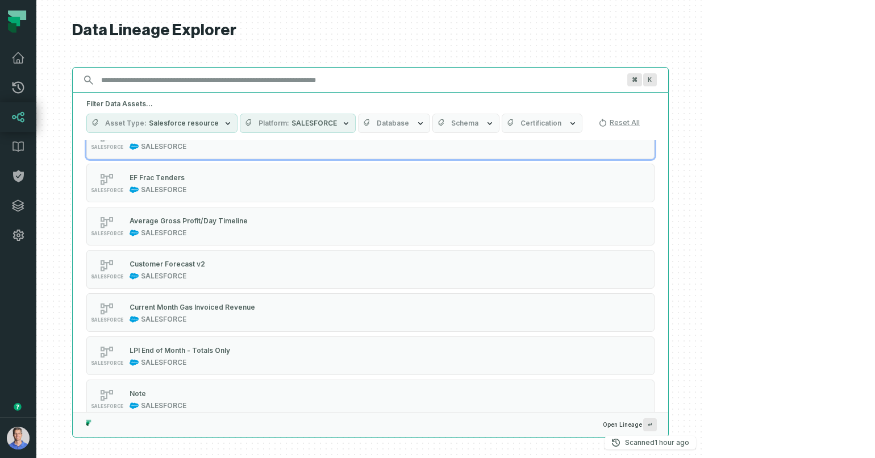
click at [264, 81] on input "Discovery Provider cmdk menu" at bounding box center [360, 80] width 532 height 18
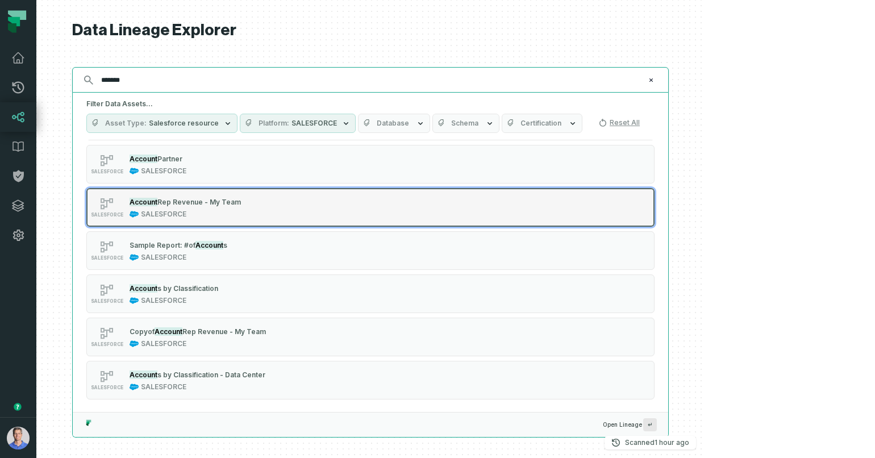
scroll to position [0, 0]
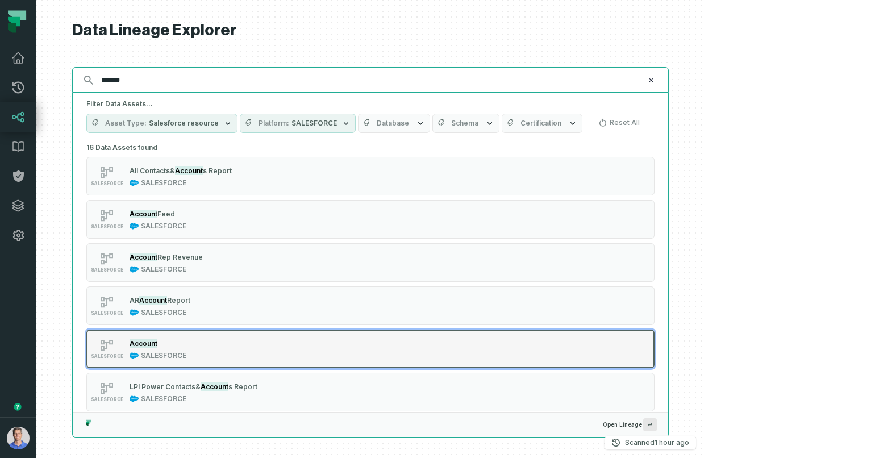
type input "*******"
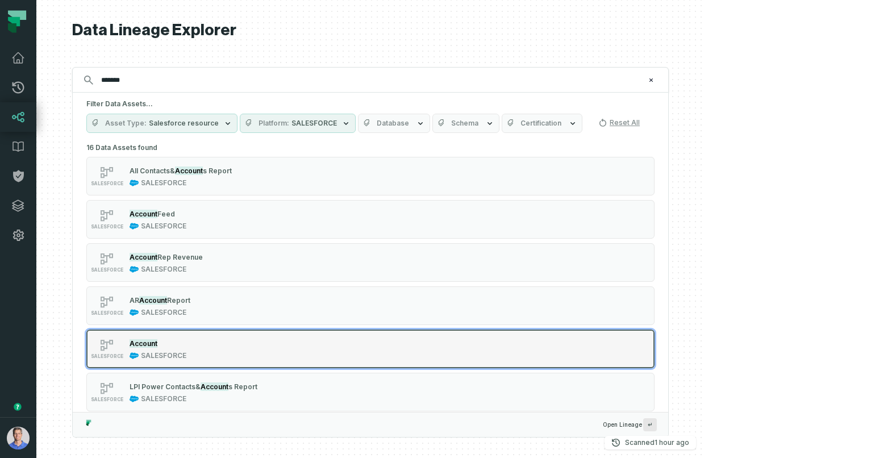
click at [293, 349] on div "SALESFORCE Account SALESFORCE" at bounding box center [231, 349] width 284 height 23
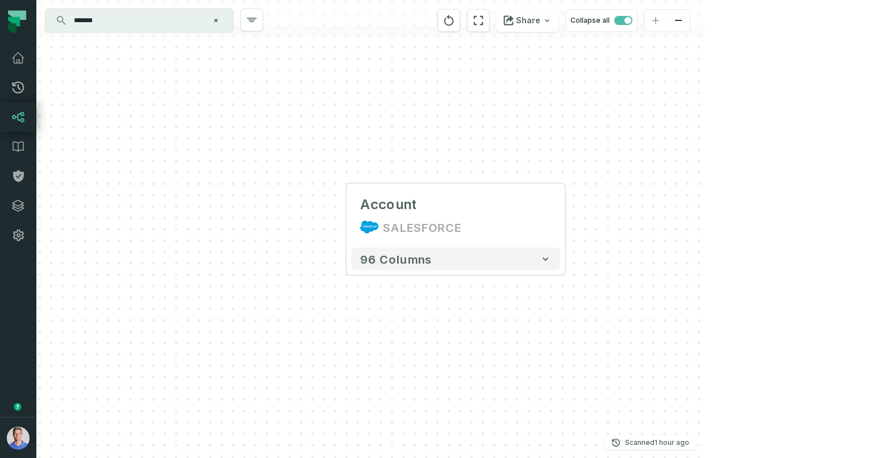
click at [658, 308] on div "... Account SALESFORCE ... 96 columns" at bounding box center [370, 229] width 669 height 458
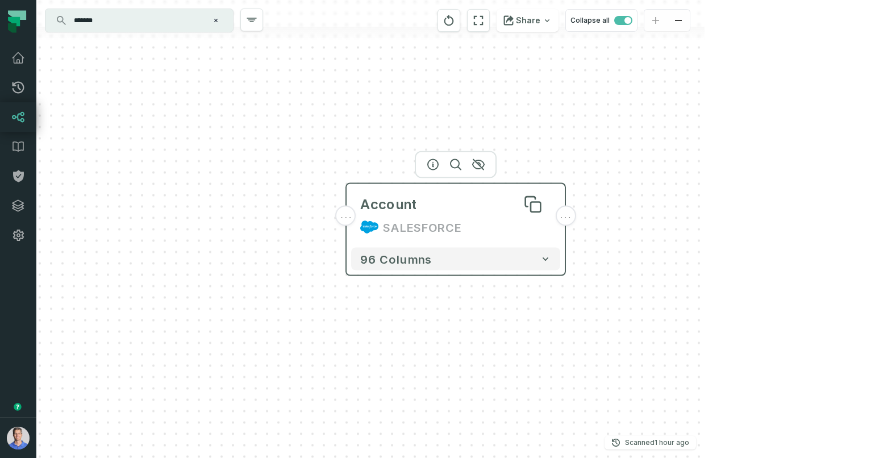
click at [453, 210] on div "Account" at bounding box center [455, 205] width 191 height 18
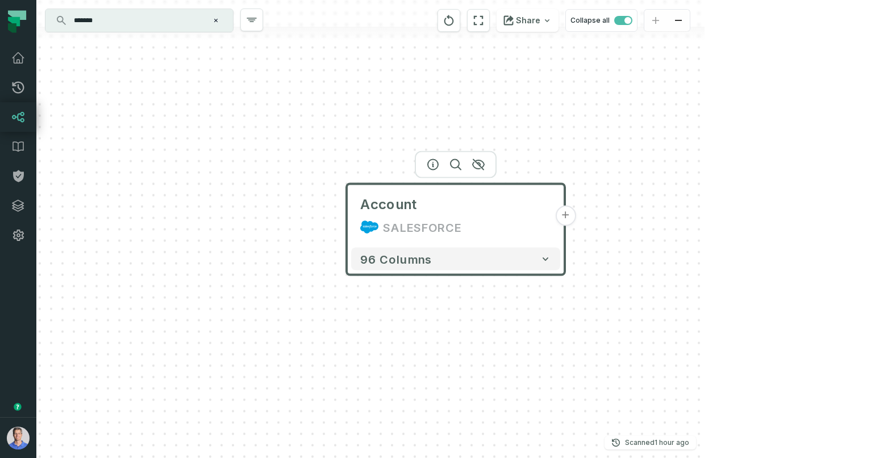
click at [569, 214] on button "+" at bounding box center [565, 216] width 20 height 20
click at [562, 217] on button "+" at bounding box center [565, 215] width 20 height 20
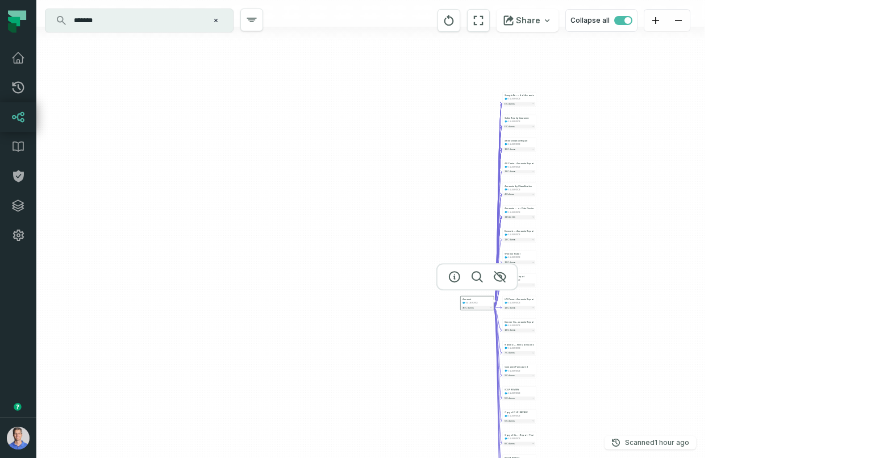
drag, startPoint x: 489, startPoint y: 255, endPoint x: 553, endPoint y: 289, distance: 72.2
click at [553, 289] on div "+ Sample Report : # of Accounts SALESFORCE 6 columns + Sales Rep by Customer SA…" at bounding box center [370, 229] width 669 height 458
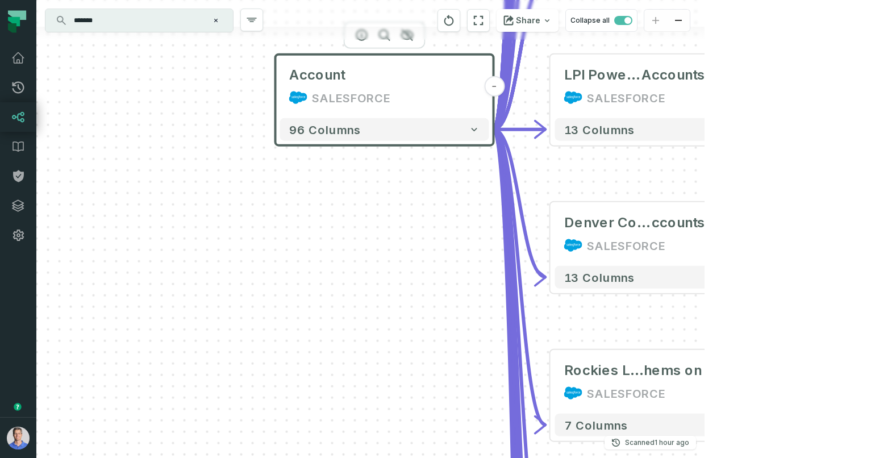
drag, startPoint x: 489, startPoint y: 290, endPoint x: 354, endPoint y: 414, distance: 183.9
click at [354, 414] on div "+ Sample Report : # of Accounts SALESFORCE 6 columns + Sales Rep by Customer SA…" at bounding box center [370, 229] width 669 height 458
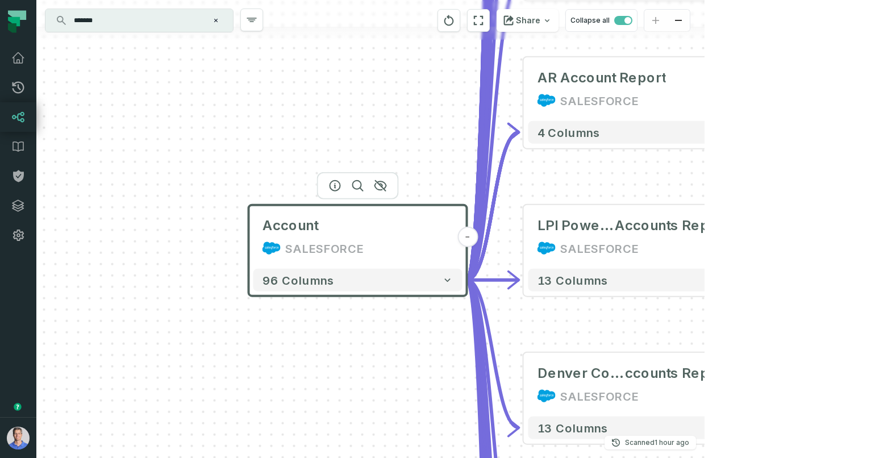
drag, startPoint x: 214, startPoint y: 324, endPoint x: 318, endPoint y: 357, distance: 108.6
click at [315, 357] on div "+ Sample Report : # of Accounts SALESFORCE 6 columns + Sales Rep by Customer SA…" at bounding box center [370, 229] width 669 height 458
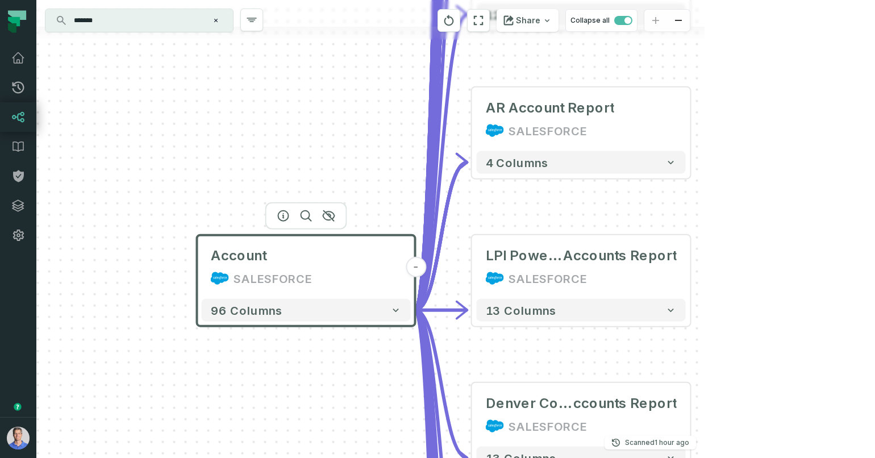
drag, startPoint x: 288, startPoint y: 177, endPoint x: 229, endPoint y: 213, distance: 69.1
click at [229, 235] on header "Account SALESFORCE -" at bounding box center [306, 264] width 218 height 59
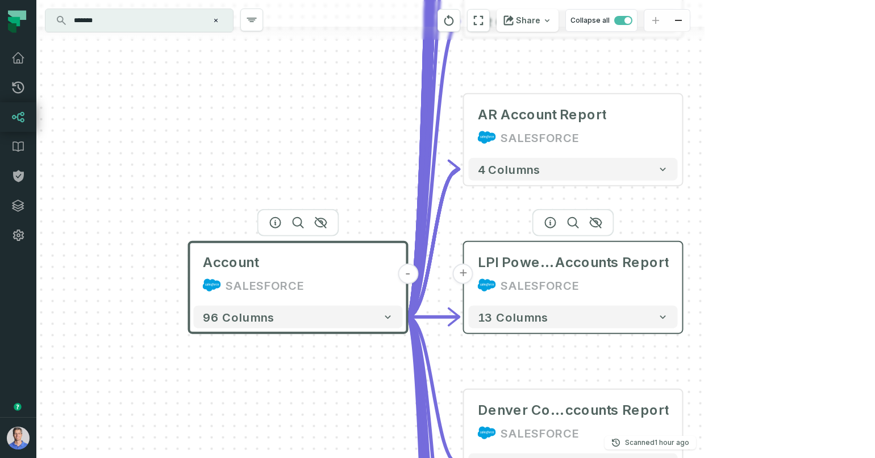
click at [466, 272] on button "+" at bounding box center [463, 274] width 20 height 20
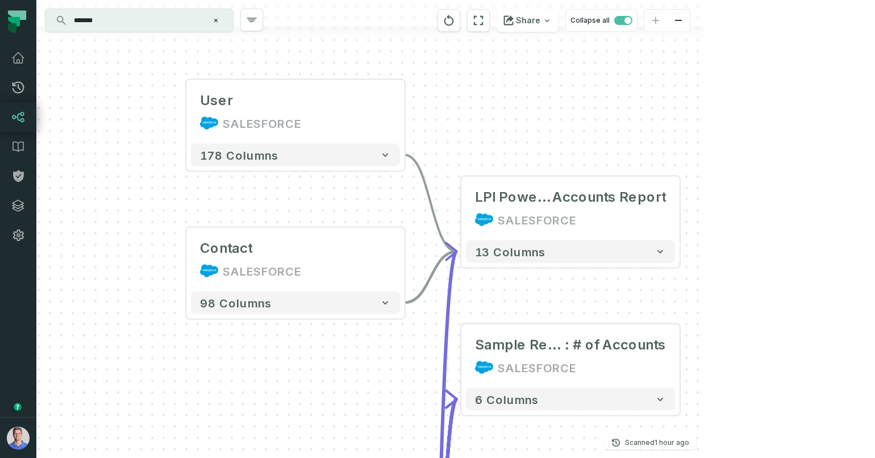
drag, startPoint x: 279, startPoint y: 227, endPoint x: 188, endPoint y: 187, distance: 99.3
click at [125, 197] on div "Contact SALESFORCE + 98 columns User SALESFORCE + 178 columns + Sample Report :…" at bounding box center [370, 229] width 669 height 458
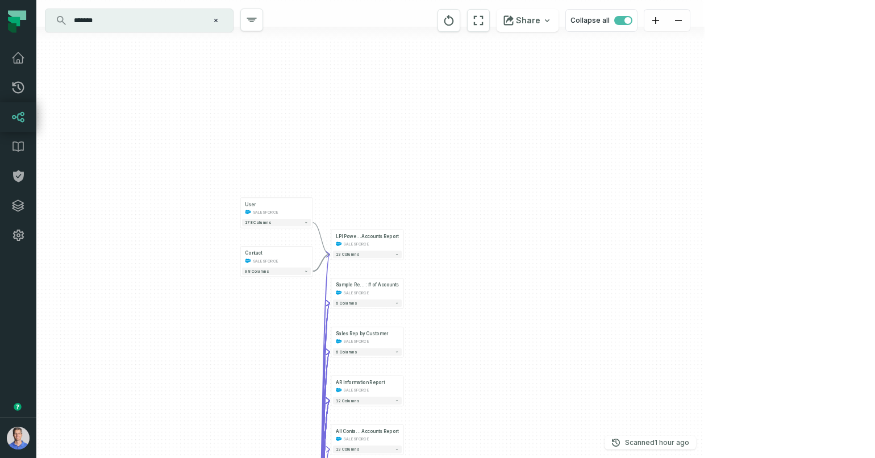
drag, startPoint x: 179, startPoint y: 361, endPoint x: 226, endPoint y: 406, distance: 65.9
click at [226, 406] on div "Contact SALESFORCE + 98 columns User SALESFORCE + 178 columns + Sample Report :…" at bounding box center [370, 229] width 669 height 458
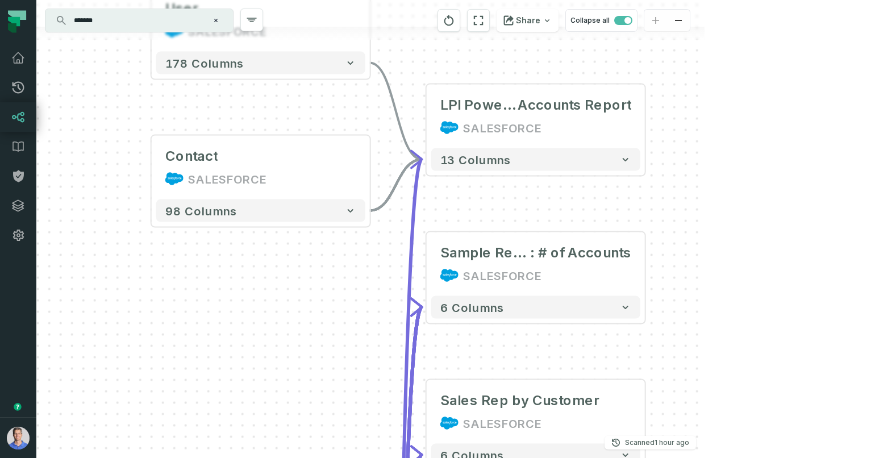
drag, startPoint x: 264, startPoint y: 321, endPoint x: 154, endPoint y: 437, distance: 160.5
click at [154, 437] on div "Contact SALESFORCE + 98 columns User SALESFORCE + 178 columns + Sample Report :…" at bounding box center [370, 229] width 669 height 458
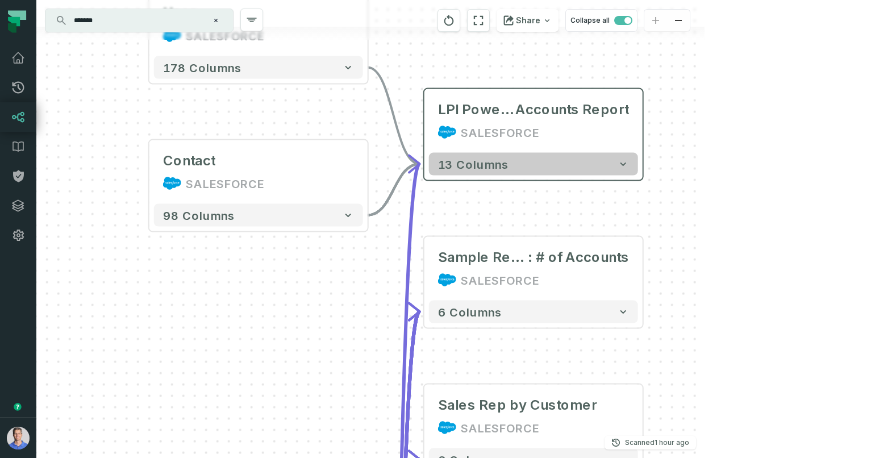
click at [621, 166] on icon "button" at bounding box center [623, 164] width 11 height 11
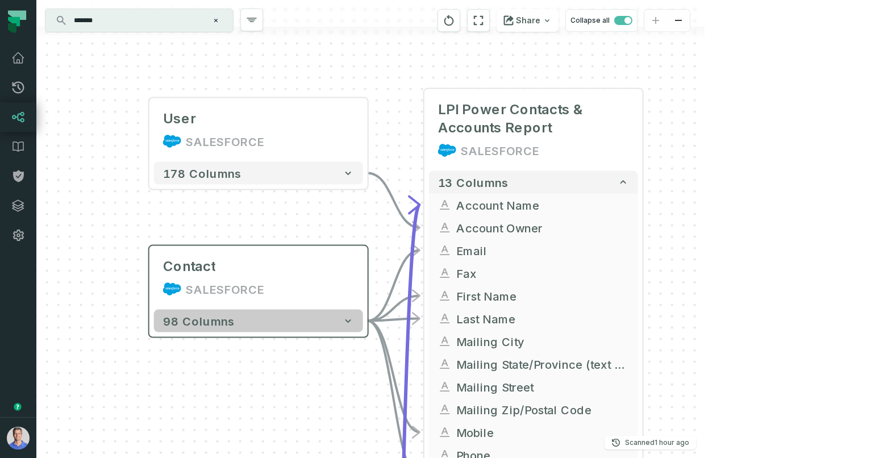
click at [344, 316] on icon "button" at bounding box center [348, 321] width 11 height 11
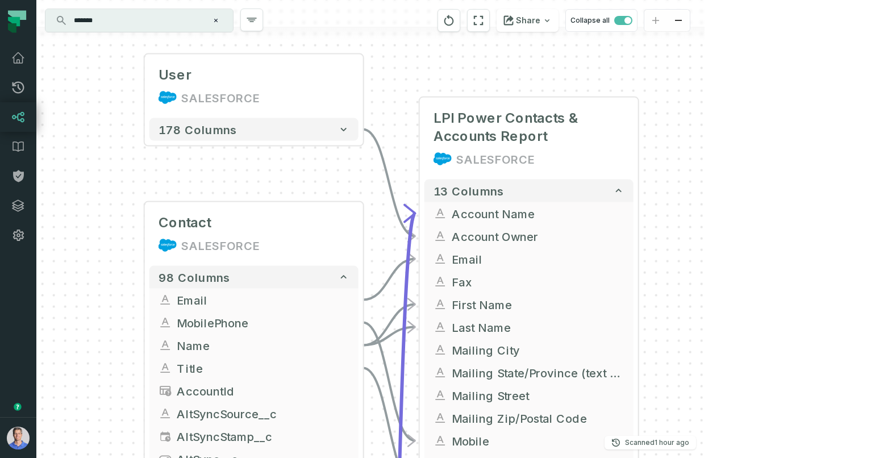
drag, startPoint x: 113, startPoint y: 252, endPoint x: 114, endPoint y: 223, distance: 29.0
click at [114, 223] on div "Contact SALESFORCE + 98 columns Email + MobilePhone + Name + Title + AccountId …" at bounding box center [370, 229] width 669 height 458
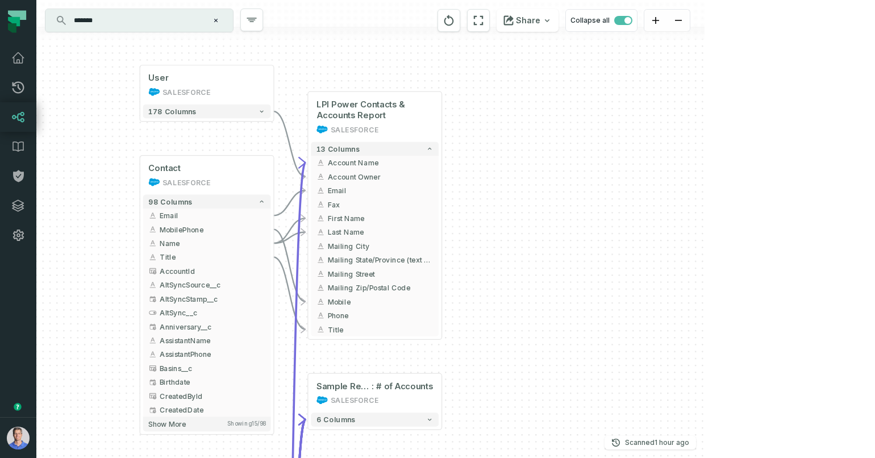
drag, startPoint x: 106, startPoint y: 235, endPoint x: 114, endPoint y: 180, distance: 55.1
click at [114, 180] on div "Contact SALESFORCE + 98 columns Email + MobilePhone + Name + Title + AccountId …" at bounding box center [370, 229] width 669 height 458
click at [148, 27] on input "*******" at bounding box center [138, 20] width 142 height 18
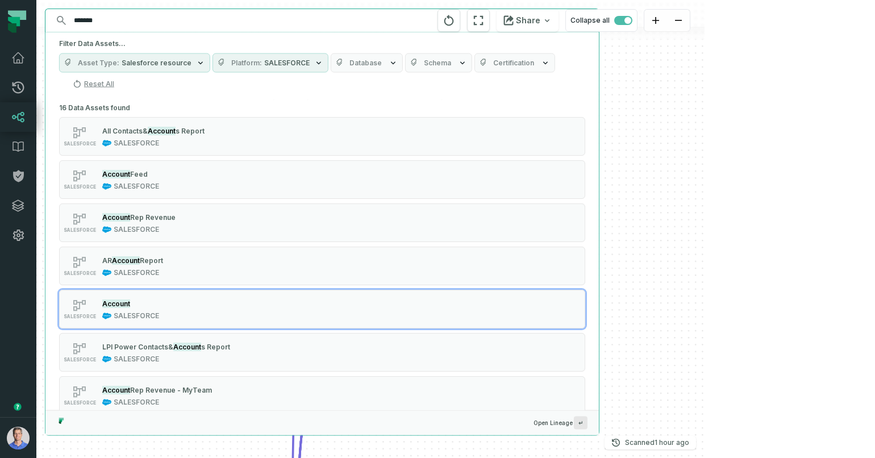
click at [255, 53] on button "Platform SALESFORCE" at bounding box center [271, 62] width 116 height 19
click at [333, 83] on button "Reset" at bounding box center [333, 86] width 15 height 9
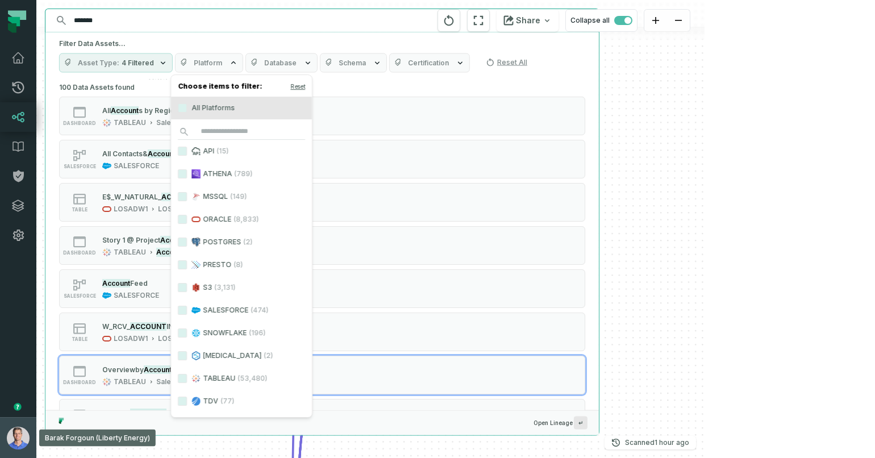
click at [14, 446] on img "button" at bounding box center [18, 438] width 23 height 23
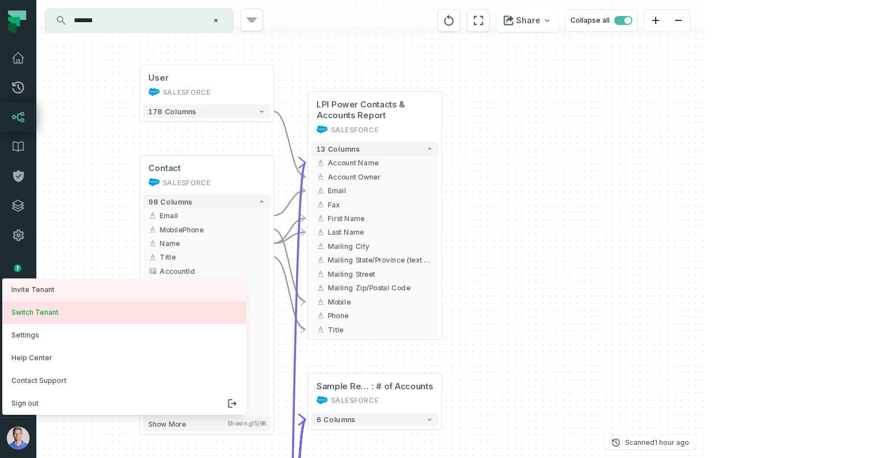
click at [85, 304] on button "Switch Tenant" at bounding box center [124, 312] width 244 height 23
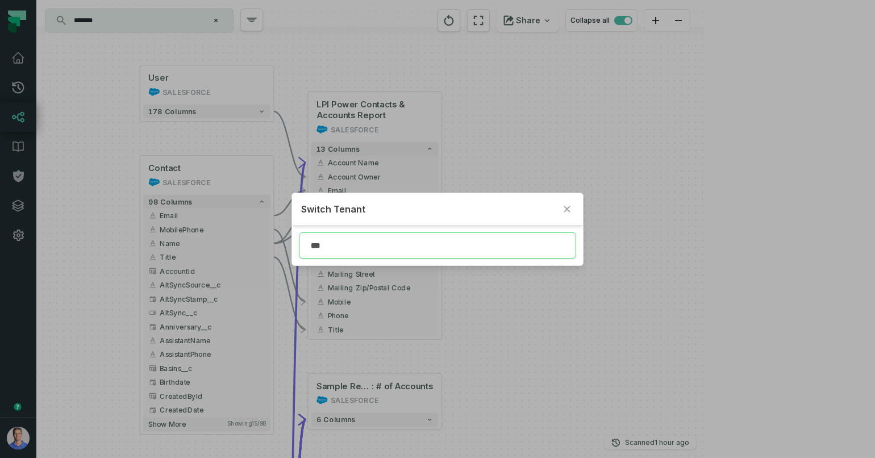
type input "****"
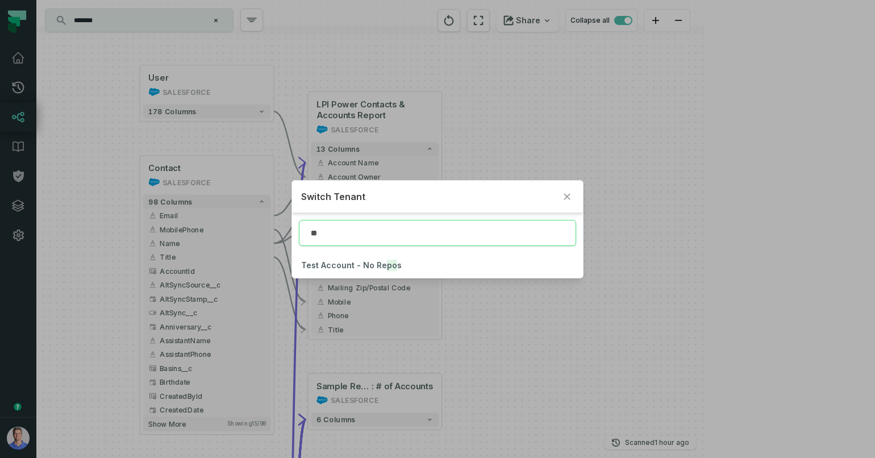
type input "*"
type input "***"
click at [340, 259] on button "Nes tle" at bounding box center [437, 265] width 291 height 25
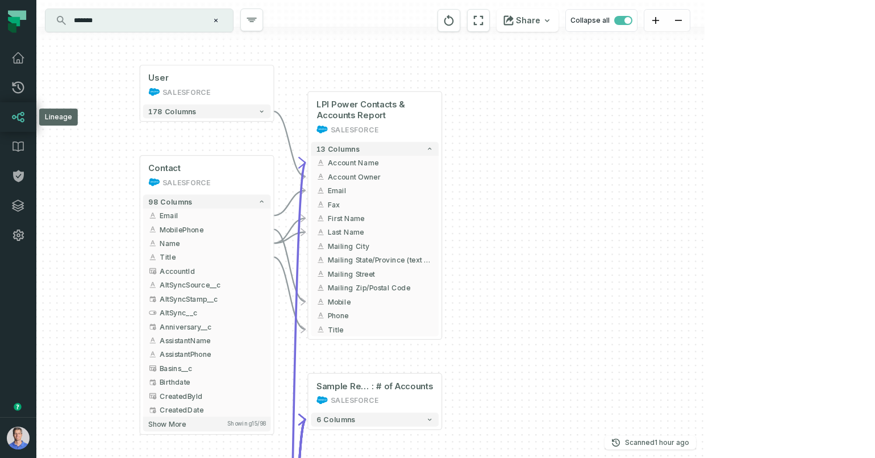
click at [22, 118] on icon at bounding box center [18, 117] width 13 height 11
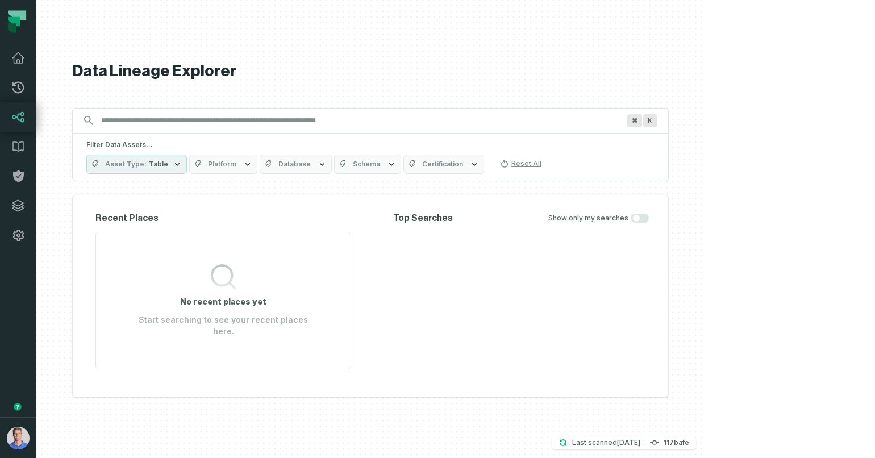
click at [258, 163] on button "Platform" at bounding box center [223, 164] width 68 height 19
click at [653, 156] on div "Filter Data Assets... Asset Type Table Platform Database Schema Certification R…" at bounding box center [370, 158] width 597 height 48
click at [187, 174] on button "Asset Type Table" at bounding box center [136, 164] width 101 height 19
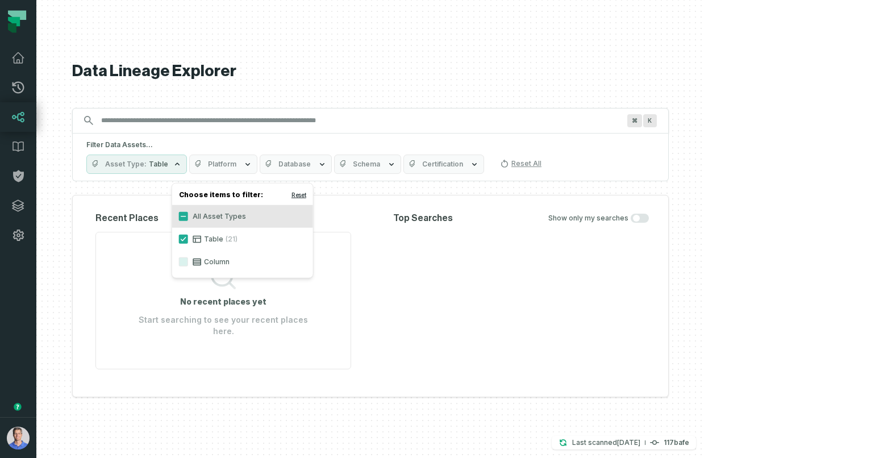
click at [298, 190] on button "Reset" at bounding box center [299, 194] width 15 height 9
click at [236, 166] on span "Platform" at bounding box center [222, 164] width 28 height 9
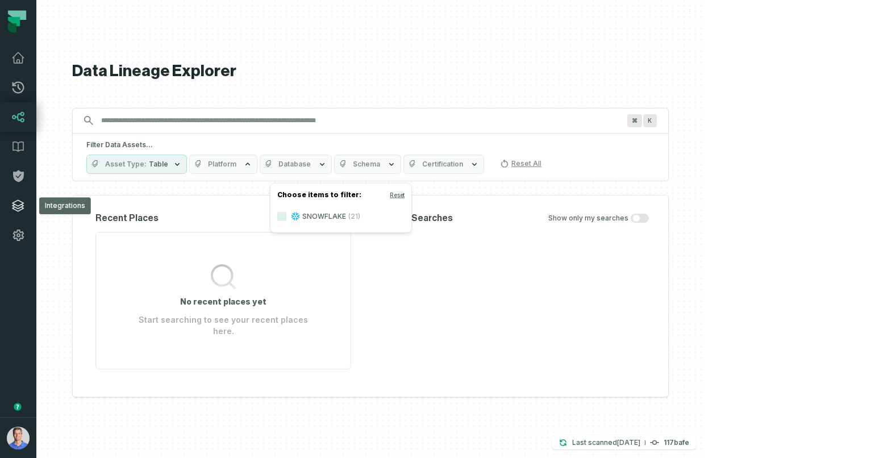
click at [15, 208] on icon at bounding box center [18, 205] width 11 height 11
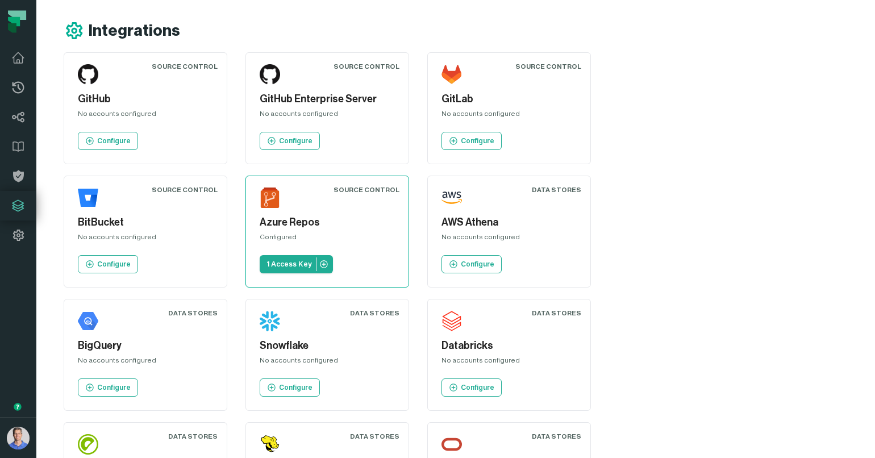
scroll to position [227, 0]
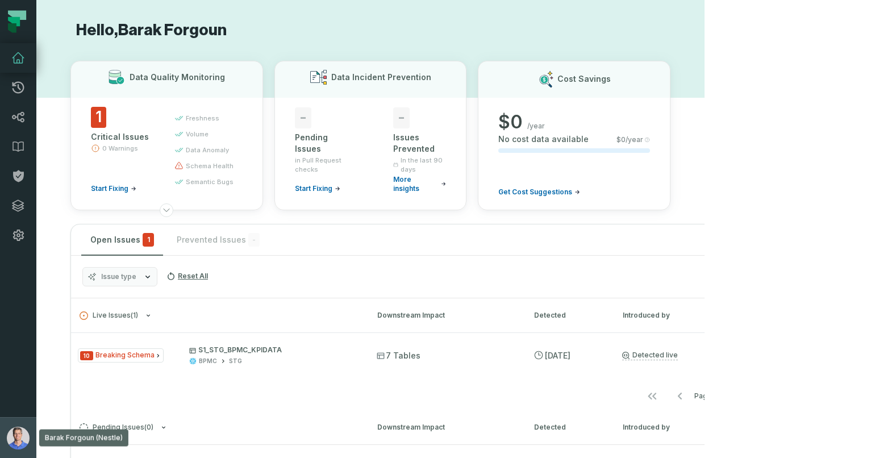
click at [15, 446] on img "button" at bounding box center [18, 438] width 23 height 23
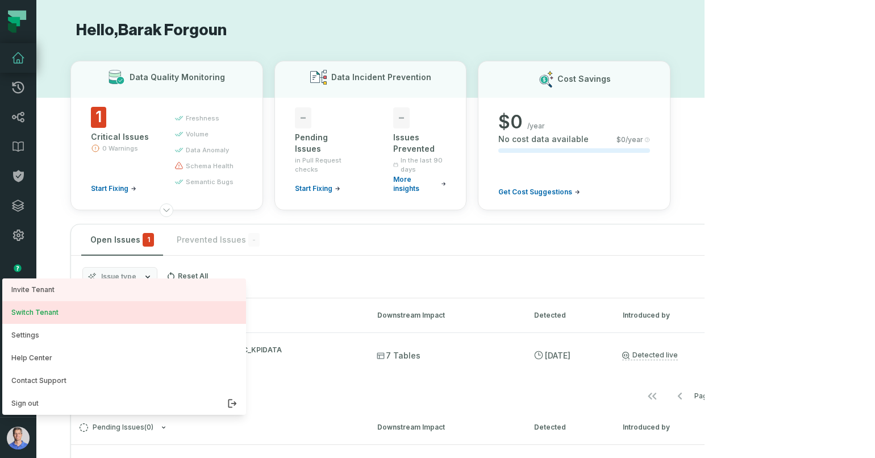
click at [80, 309] on button "Switch Tenant" at bounding box center [124, 312] width 244 height 23
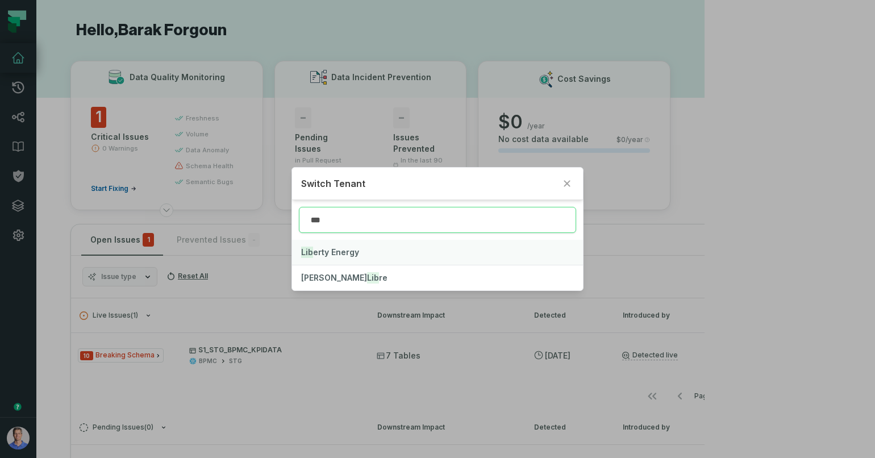
type input "***"
click at [310, 251] on mark "Lib" at bounding box center [307, 252] width 12 height 11
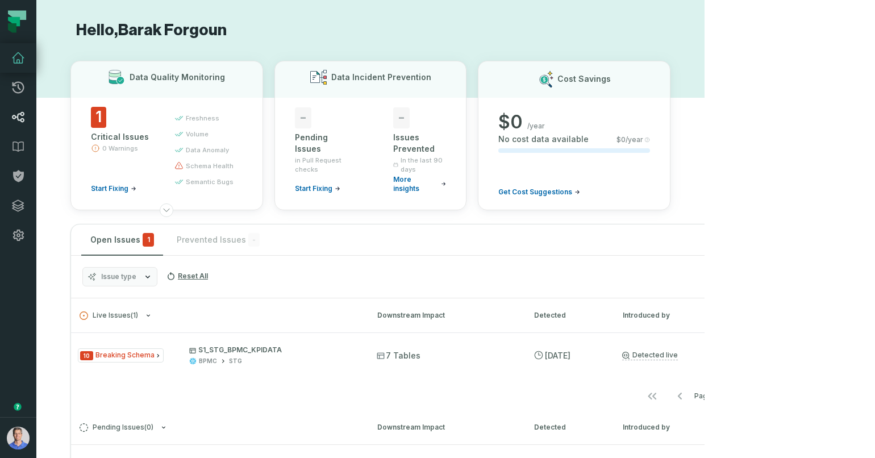
click at [19, 126] on link "Lineage" at bounding box center [18, 117] width 36 height 30
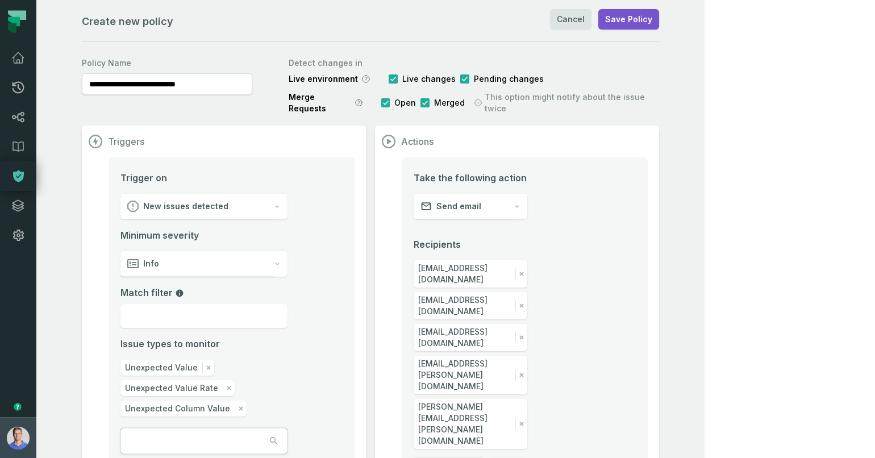
drag, startPoint x: 15, startPoint y: 432, endPoint x: 22, endPoint y: 417, distance: 16.5
click at [15, 432] on img "button" at bounding box center [18, 438] width 23 height 23
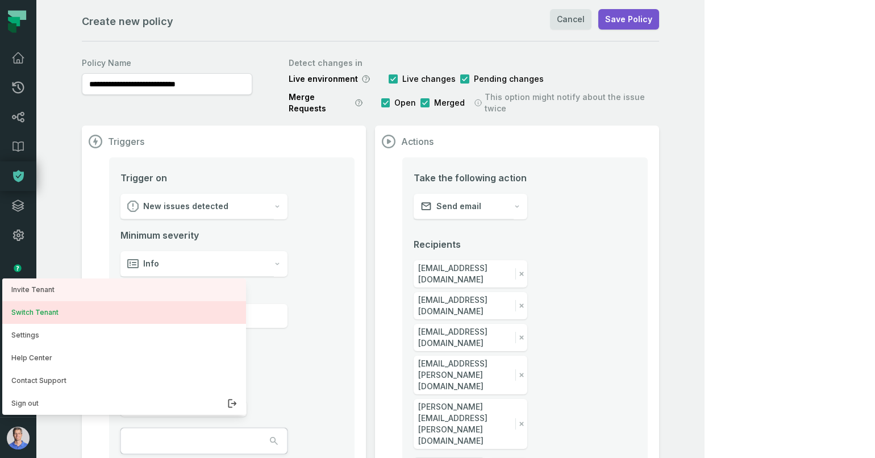
click at [38, 310] on button "Switch Tenant" at bounding box center [124, 312] width 244 height 23
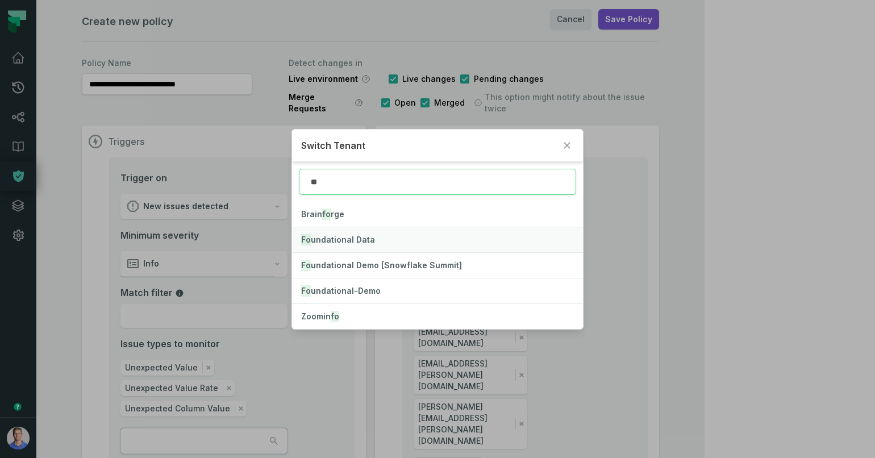
type input "**"
click at [355, 235] on span "Fo undational Data" at bounding box center [338, 240] width 74 height 10
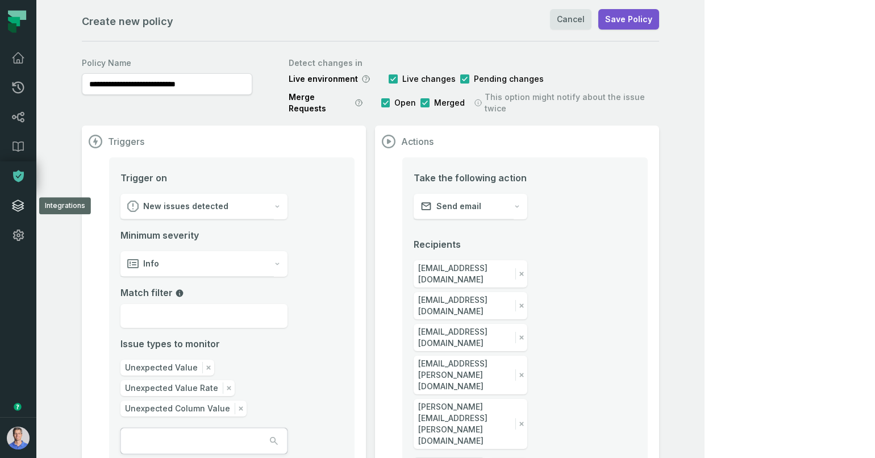
click at [29, 206] on link "Integrations" at bounding box center [18, 206] width 36 height 30
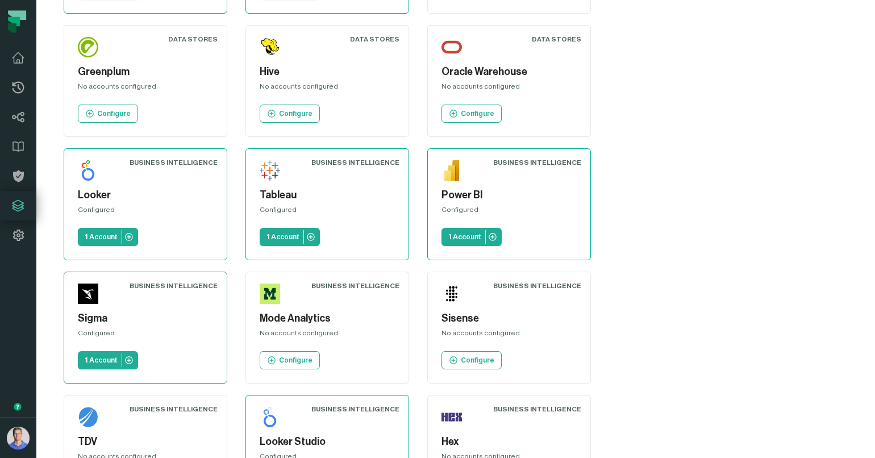
scroll to position [462, 0]
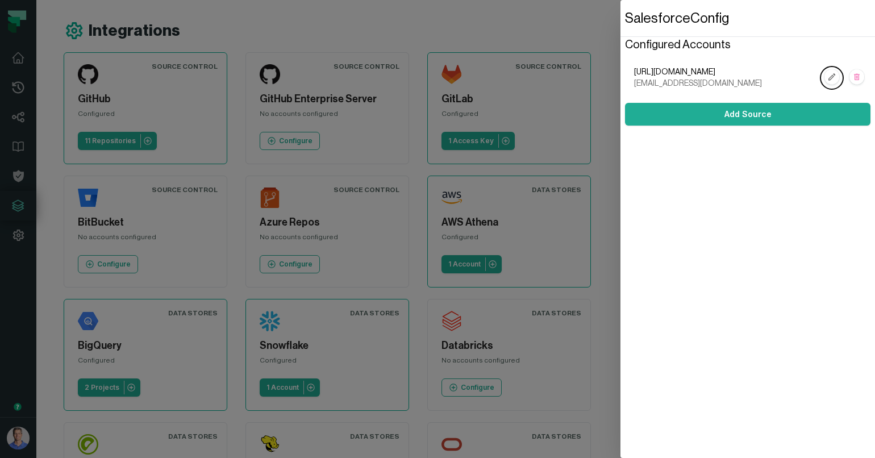
click at [863, 79] on rect "button" at bounding box center [857, 77] width 15 height 15
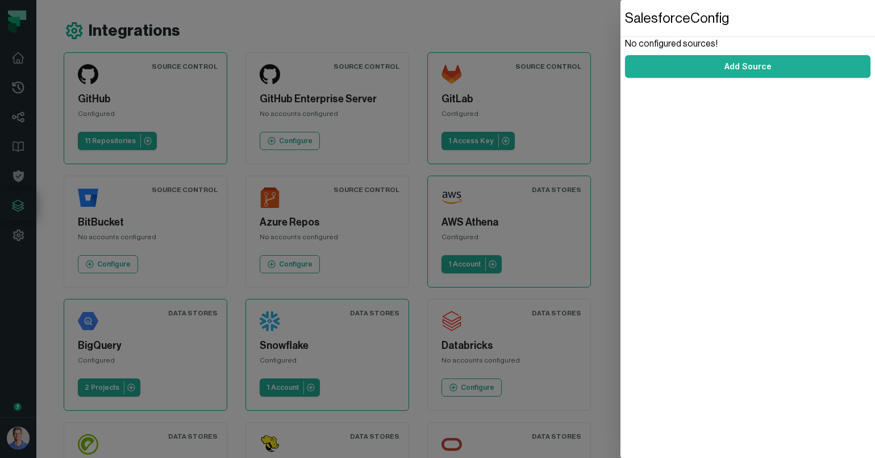
click at [621, 32] on dialog "Salesforce Config No configured sources! Add Source" at bounding box center [748, 229] width 255 height 458
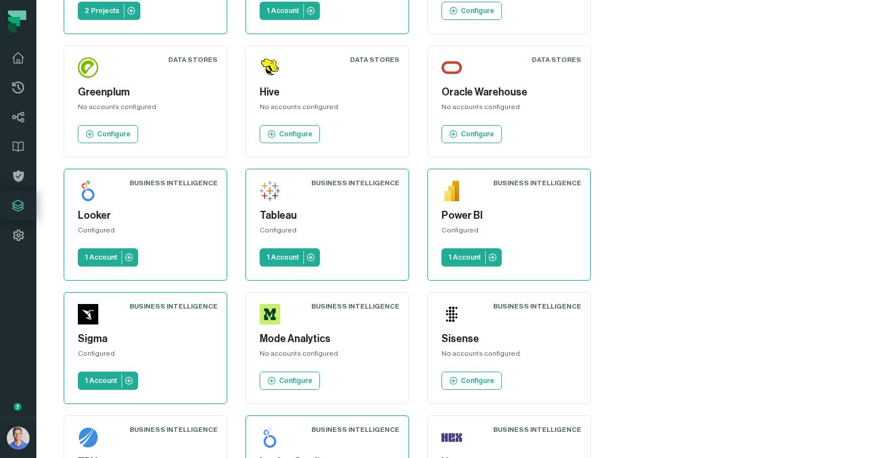
scroll to position [462, 0]
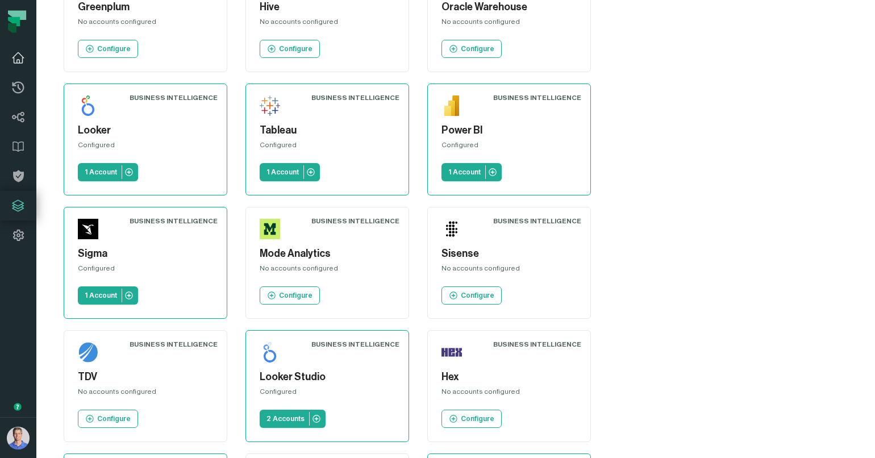
click at [21, 65] on link "Dashboard" at bounding box center [18, 58] width 36 height 30
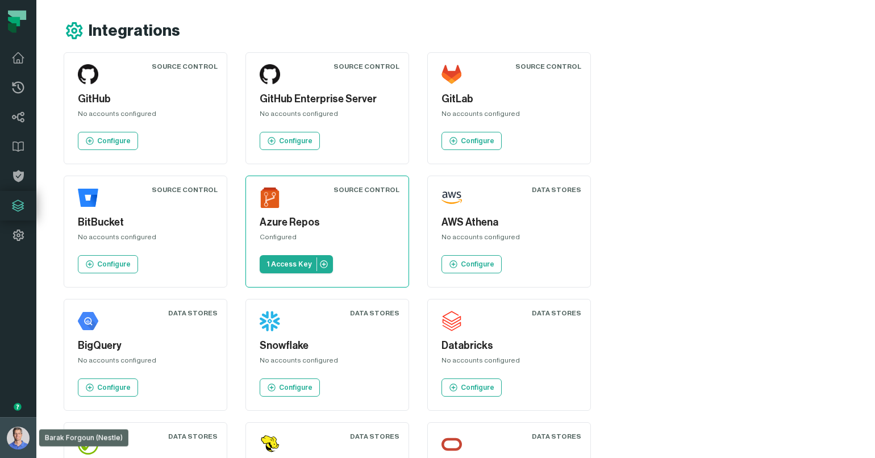
scroll to position [227, 0]
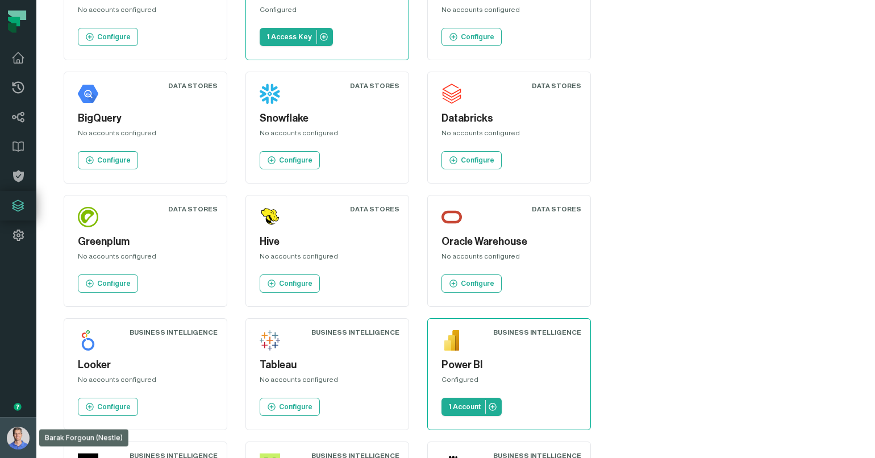
click at [11, 435] on img "button" at bounding box center [18, 438] width 23 height 23
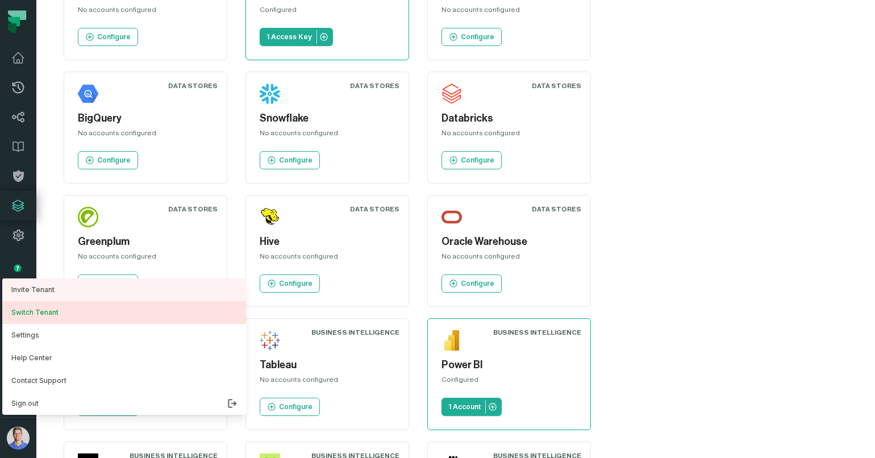
click at [37, 308] on button "Switch Tenant" at bounding box center [124, 312] width 244 height 23
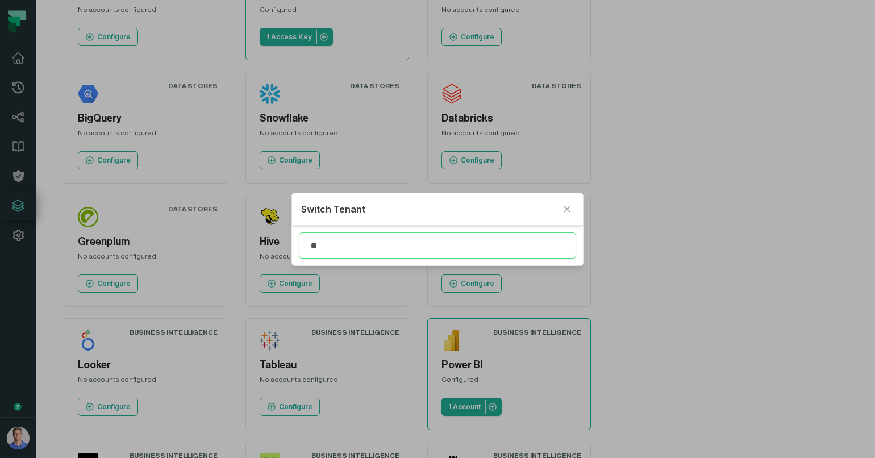
type input "*"
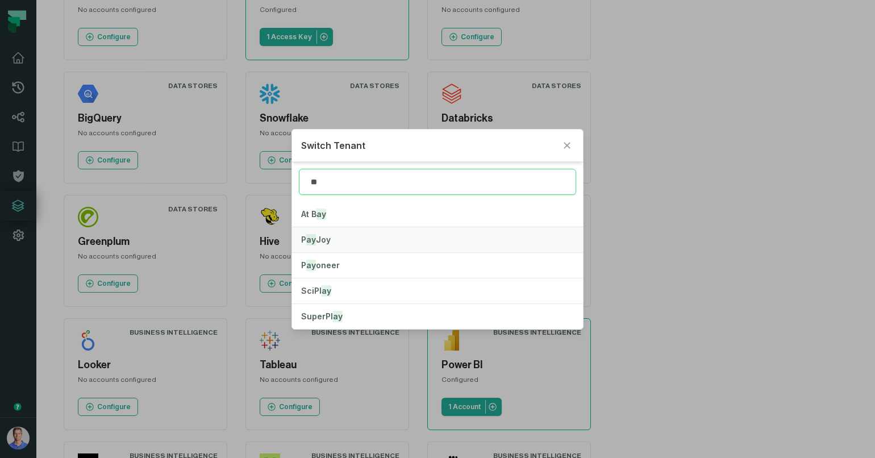
type input "**"
click at [317, 245] on button "P ay Joy" at bounding box center [437, 239] width 291 height 25
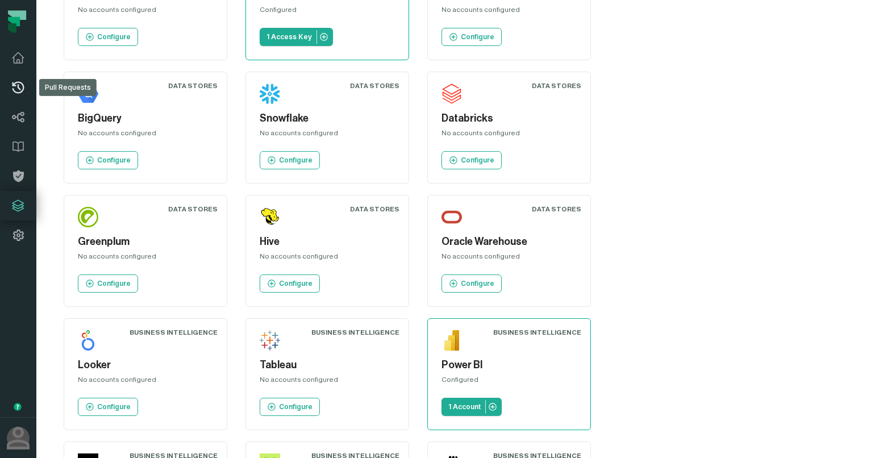
click at [26, 86] on link "Pull Requests" at bounding box center [18, 88] width 36 height 30
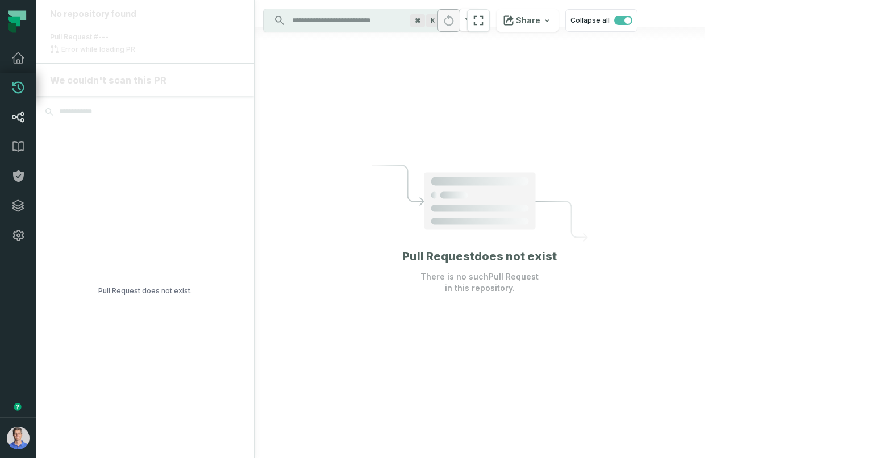
click at [24, 117] on icon at bounding box center [18, 117] width 14 height 14
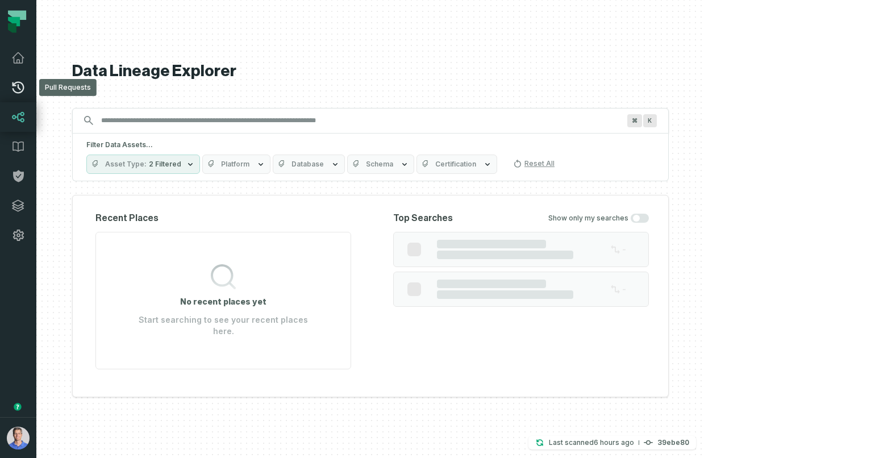
click at [22, 94] on link "Pull Requests" at bounding box center [18, 88] width 36 height 30
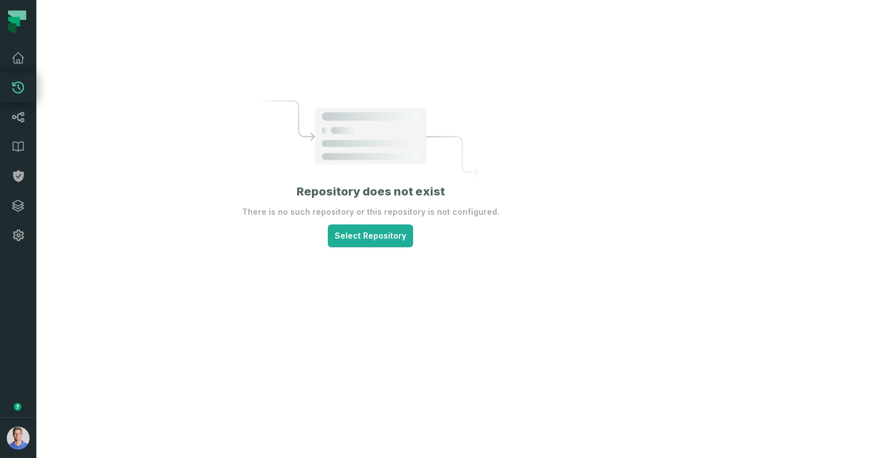
click at [24, 90] on link "Pull Requests" at bounding box center [18, 88] width 36 height 30
click at [28, 88] on link "Pull Requests" at bounding box center [18, 88] width 36 height 30
click at [27, 132] on link "Data Catalog" at bounding box center [18, 147] width 36 height 30
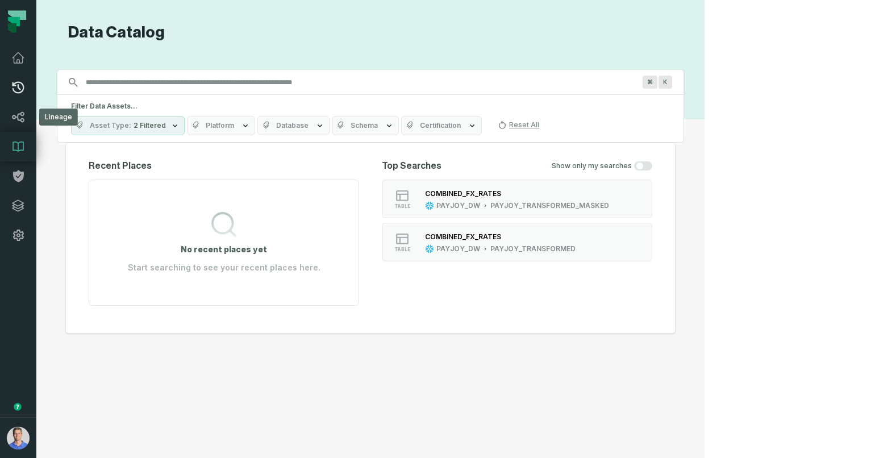
click at [23, 88] on icon at bounding box center [19, 88] width 12 height 12
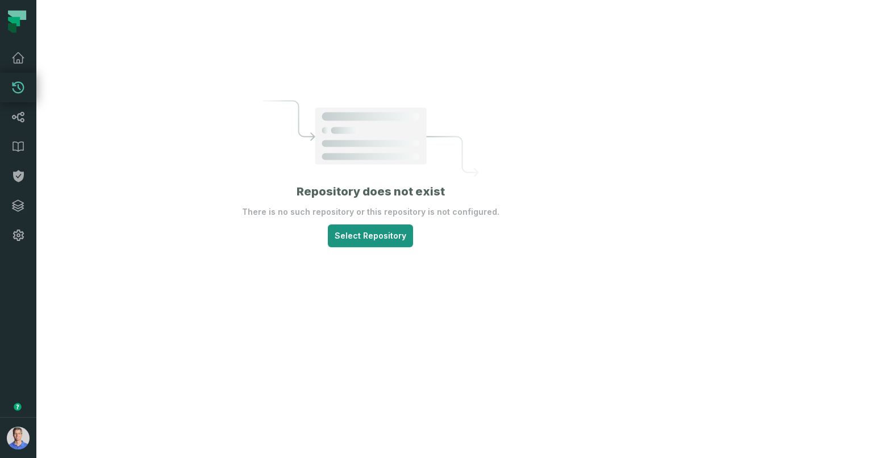
click at [483, 267] on html "Pull Requests Dashboard Lineage Data Catalog Policies Integrations Settings Bar…" at bounding box center [437, 229] width 875 height 458
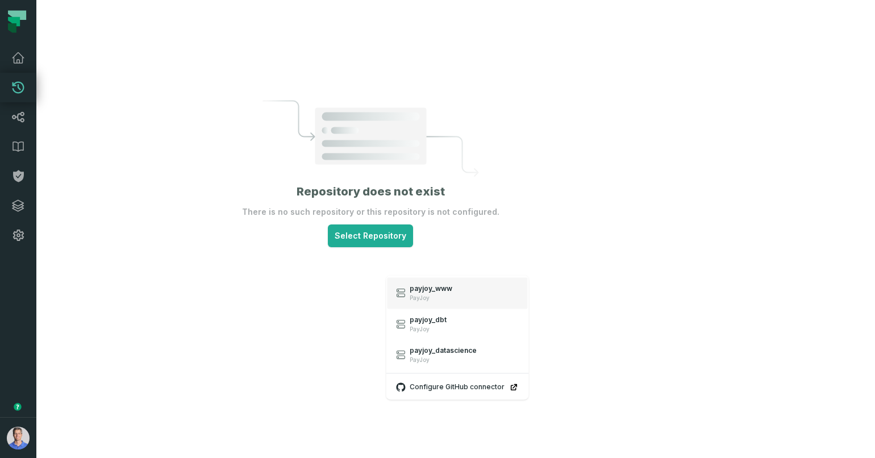
click at [454, 291] on link "payjoy_www PayJoy" at bounding box center [457, 292] width 140 height 31
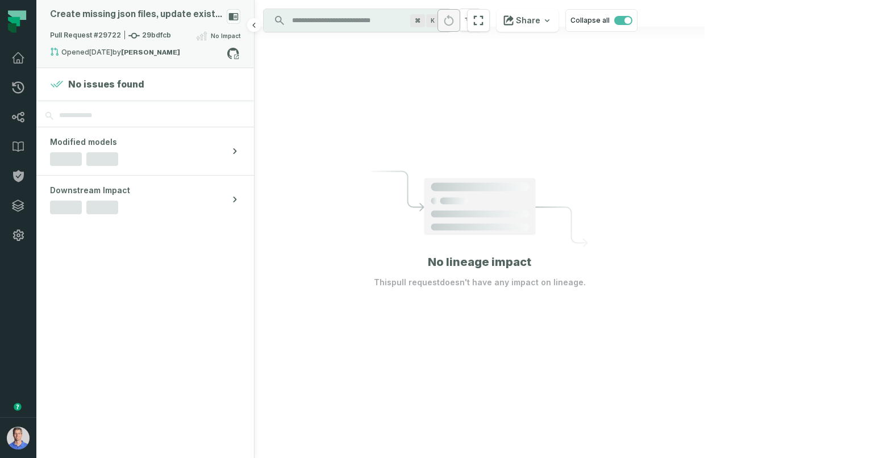
click at [210, 53] on div "Opened 10/4/2025, 7:02:29 AM by luis-lega" at bounding box center [138, 54] width 177 height 14
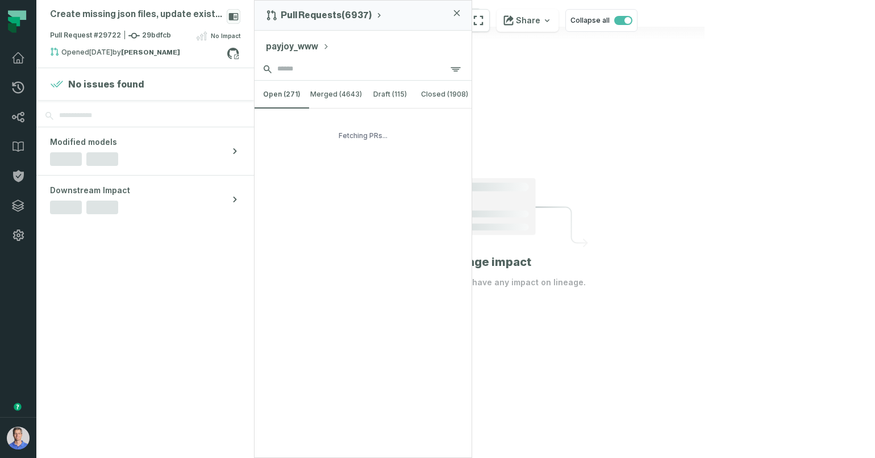
click at [321, 64] on input "search" at bounding box center [363, 69] width 217 height 23
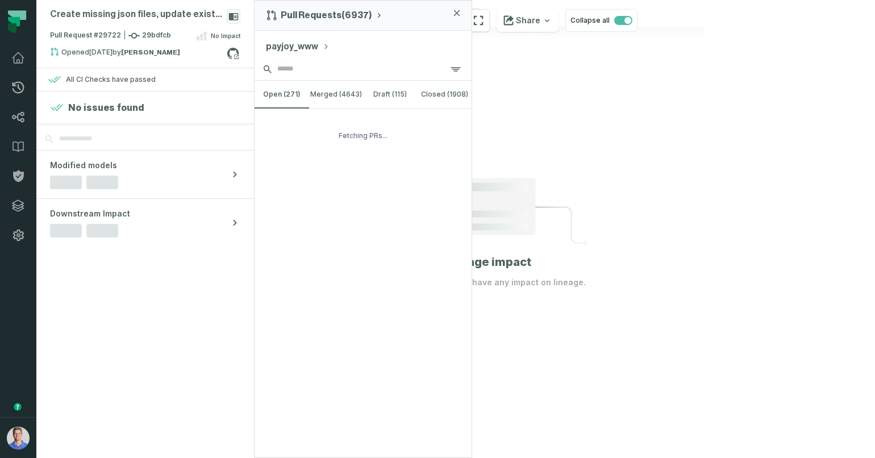
paste input "*****"
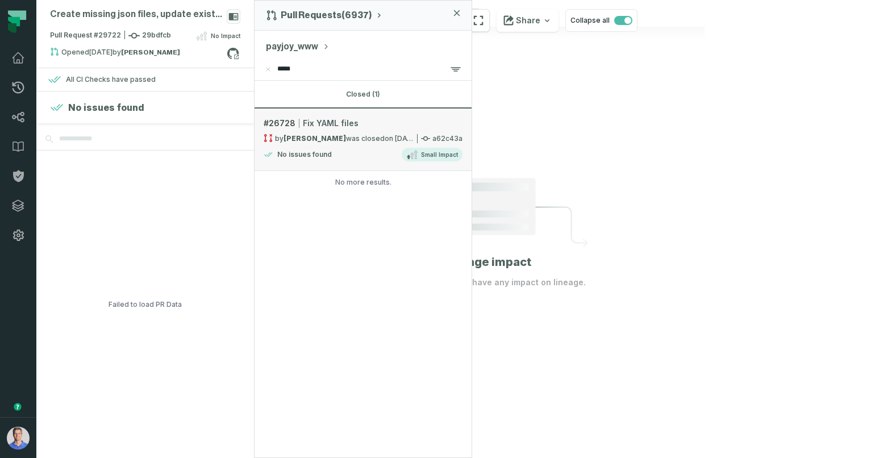
type input "*****"
click at [335, 131] on link "# 26728 Fix YAML files by Vincent Fuseau was closed 5/19/2025, 9:53:07 PM a62c4…" at bounding box center [363, 140] width 217 height 63
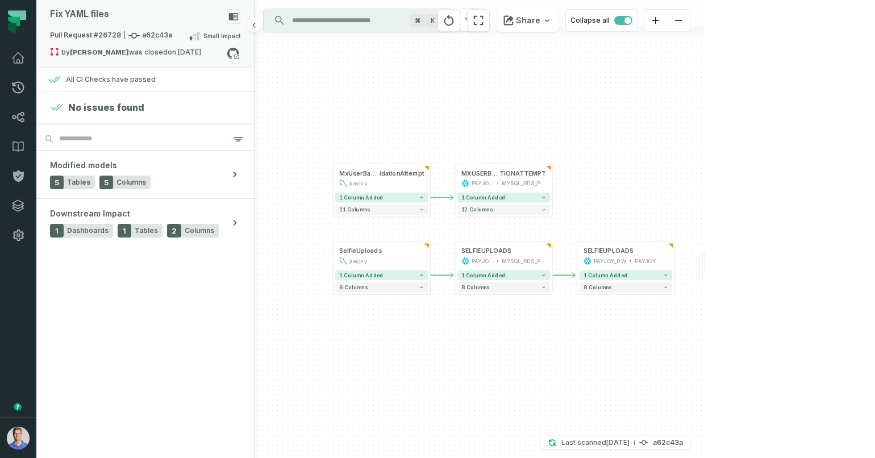
click at [123, 48] on div "by Vincent Fuseau was closed 5/19/2025, 9:53:07 PM" at bounding box center [138, 54] width 177 height 14
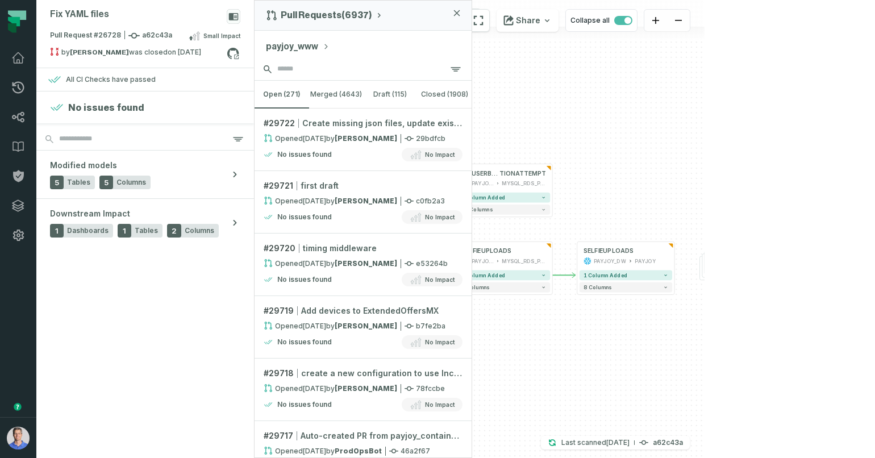
click at [292, 64] on input "search" at bounding box center [363, 69] width 217 height 23
paste input "*****"
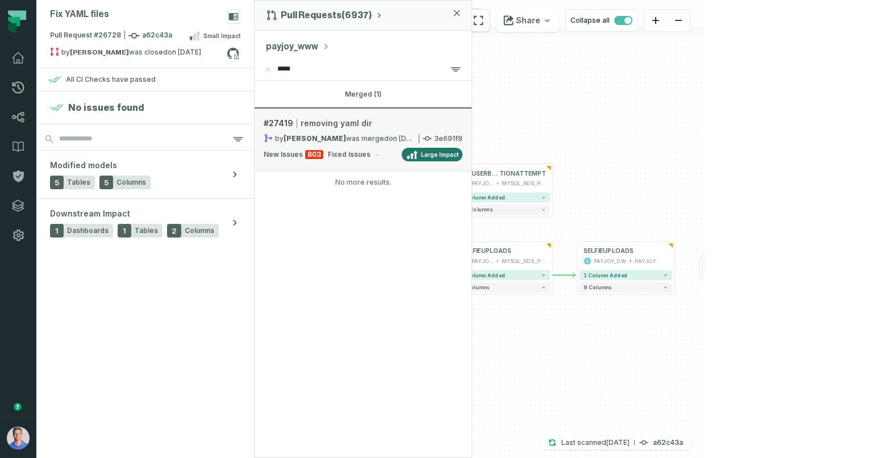
type input "*****"
click at [341, 134] on div "by Boris was merged 5/19/2025, 9:28:00 PM" at bounding box center [340, 139] width 152 height 10
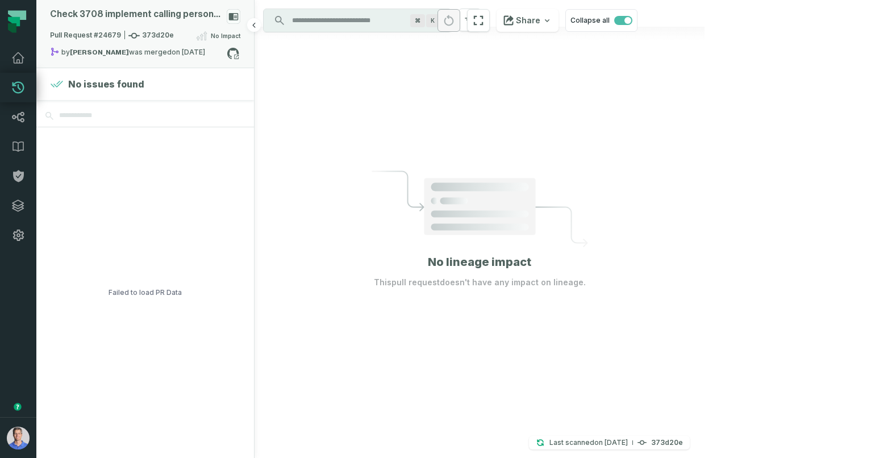
click at [204, 39] on icon at bounding box center [201, 35] width 11 height 9
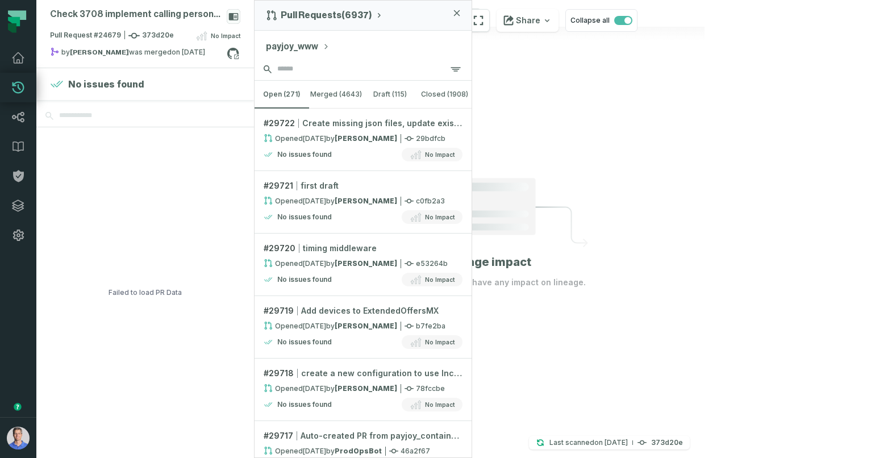
click at [323, 76] on input "search" at bounding box center [363, 69] width 217 height 23
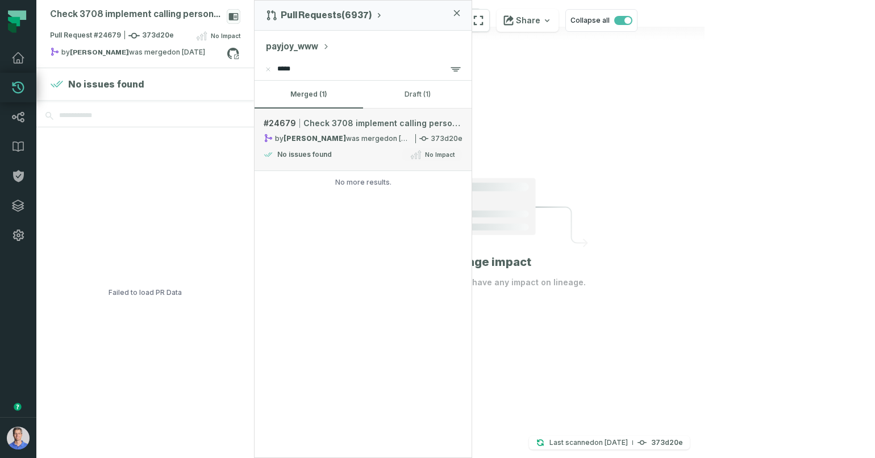
type input "*****"
click at [354, 142] on div "by [PERSON_NAME] was merged [DATE] 12:21:20 AM" at bounding box center [338, 139] width 148 height 10
click at [338, 143] on link "# 24679 Check 3708 implement calling persons api incode session process endpoin…" at bounding box center [363, 140] width 217 height 63
click at [606, 98] on div at bounding box center [480, 229] width 450 height 458
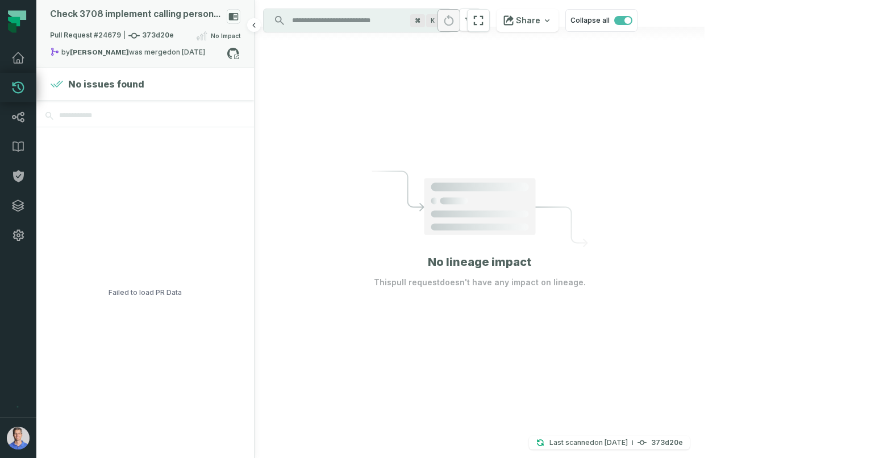
click at [95, 21] on div "Check 3708 implement calling persons api incode session process endpoint from t…" at bounding box center [145, 19] width 190 height 20
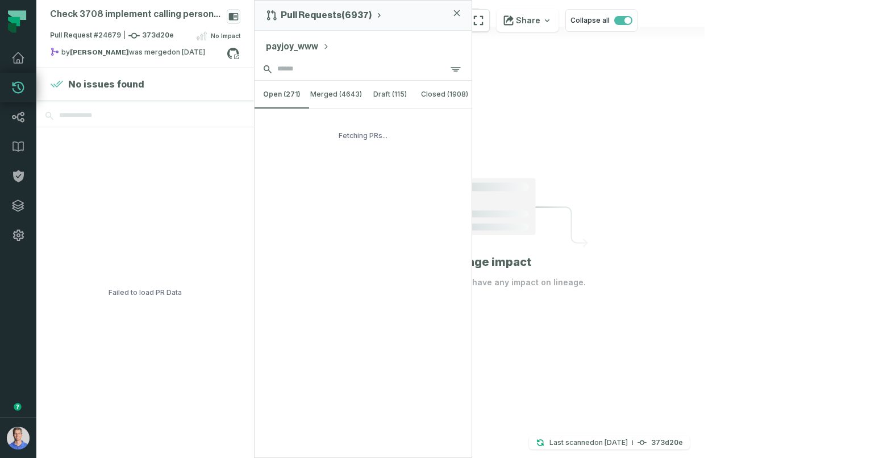
click at [318, 65] on input "search" at bounding box center [363, 69] width 217 height 23
paste input "*****"
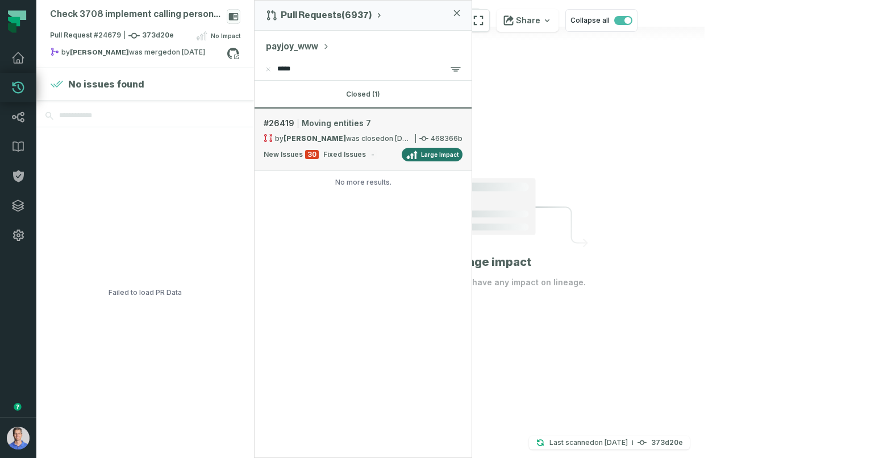
type input "*****"
click at [338, 153] on span "Fixed Issues" at bounding box center [344, 154] width 43 height 9
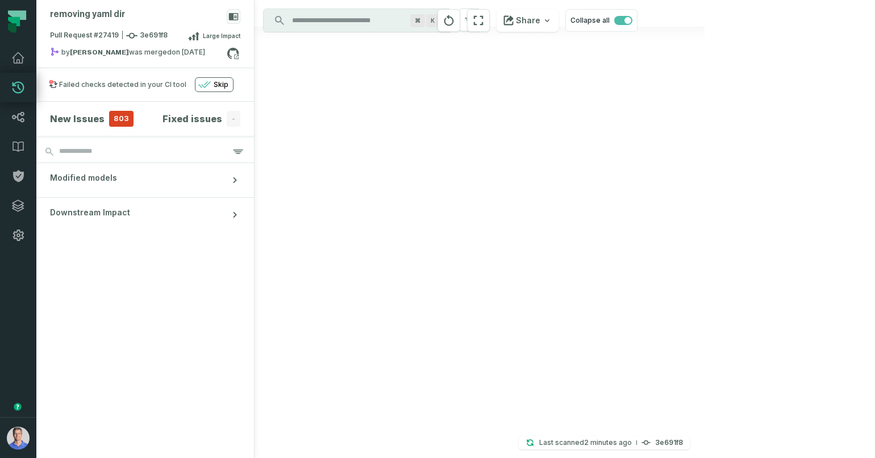
click at [389, 214] on div at bounding box center [480, 229] width 450 height 458
click at [95, 181] on span "Modified models" at bounding box center [83, 177] width 67 height 11
click at [136, 252] on button "Downstream Impact" at bounding box center [145, 249] width 218 height 34
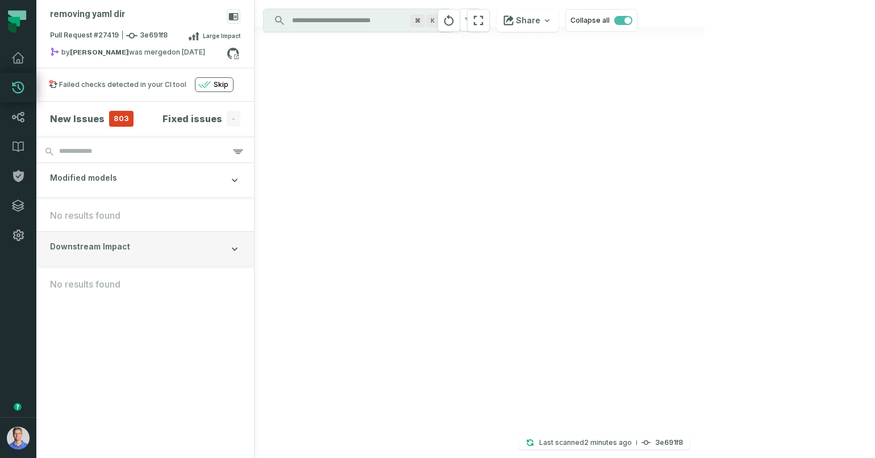
drag, startPoint x: 123, startPoint y: 175, endPoint x: 142, endPoint y: 199, distance: 31.2
click at [123, 175] on button "Modified models" at bounding box center [145, 180] width 218 height 34
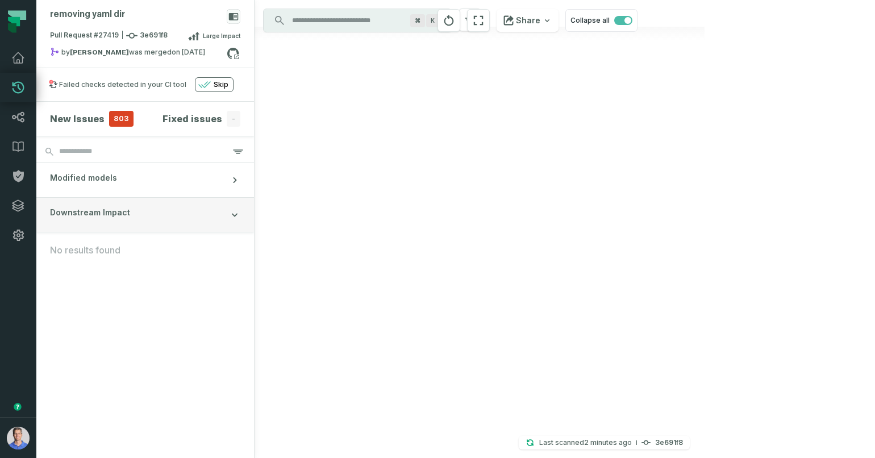
click at [161, 214] on button "Downstream Impact" at bounding box center [145, 215] width 218 height 34
click at [109, 122] on span "803" at bounding box center [121, 119] width 24 height 16
click at [638, 119] on div at bounding box center [480, 229] width 450 height 458
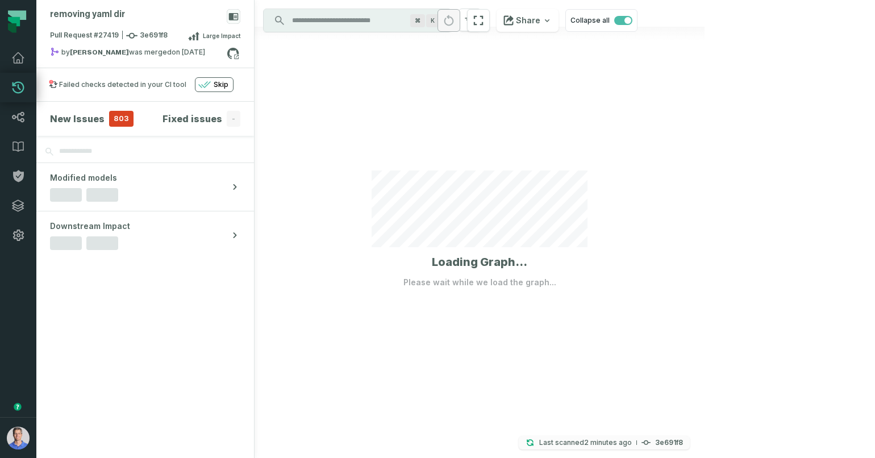
click at [632, 448] on p "Last scanned [DATE] 11:23:48 AM" at bounding box center [586, 442] width 93 height 11
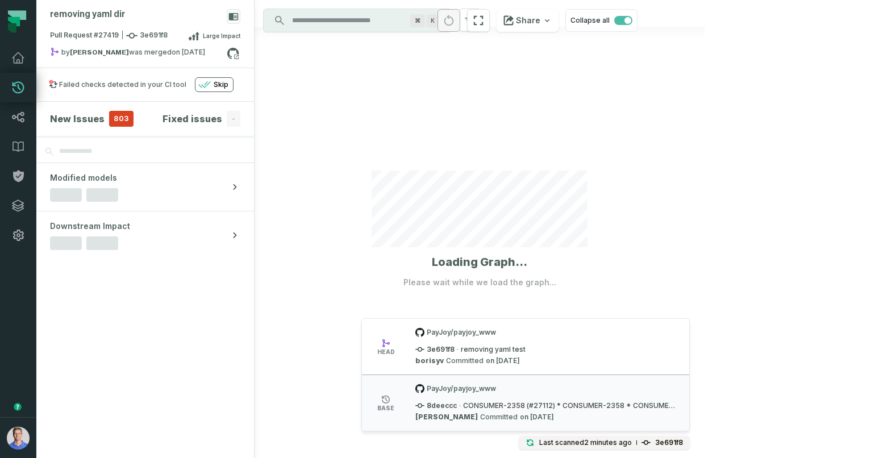
click at [392, 339] on div at bounding box center [480, 229] width 450 height 458
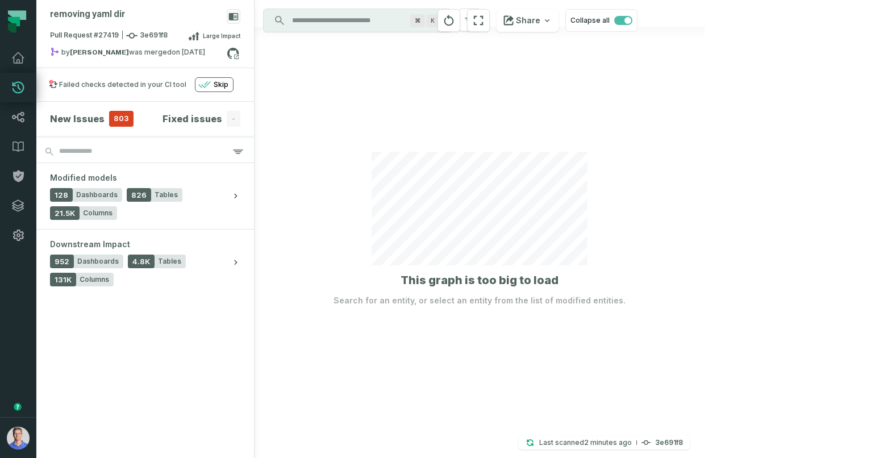
click at [341, 320] on div at bounding box center [480, 229] width 450 height 458
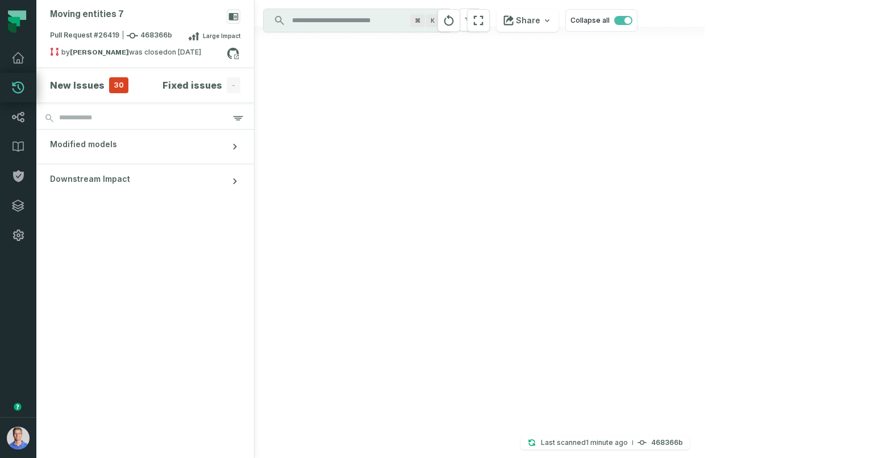
click at [493, 142] on div at bounding box center [480, 229] width 450 height 458
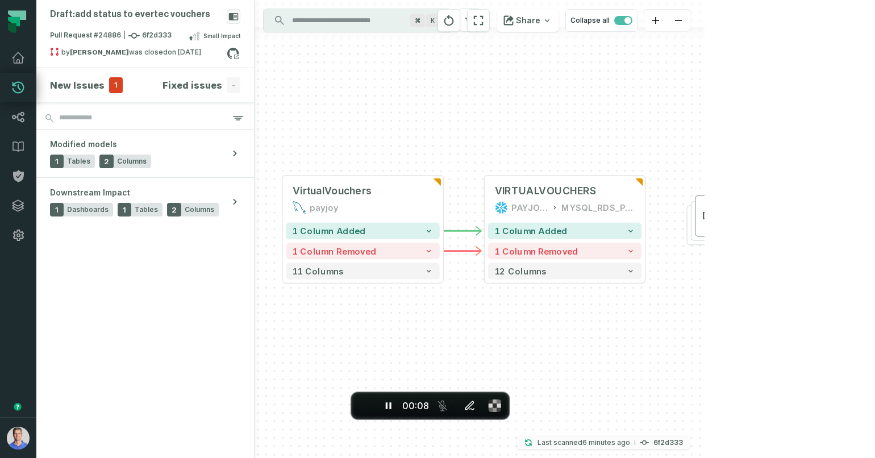
click at [630, 445] on relative-time "[DATE] 11:25:52 AM" at bounding box center [607, 442] width 48 height 9
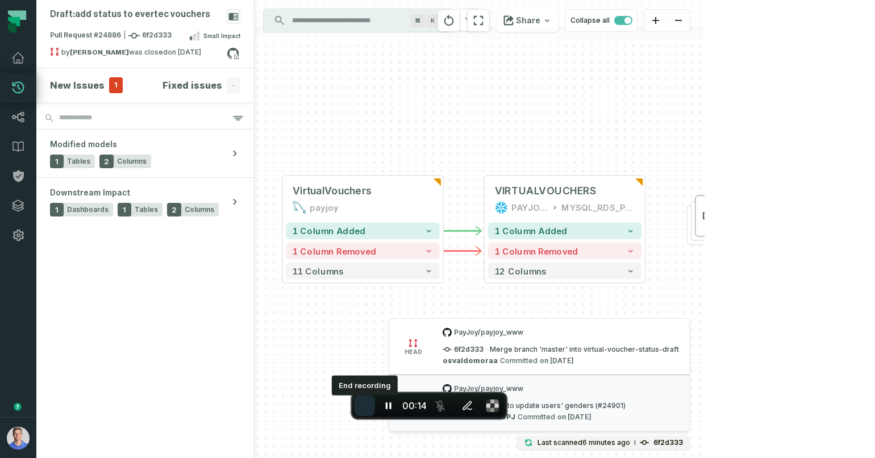
click at [370, 401] on button "End recording" at bounding box center [365, 406] width 20 height 20
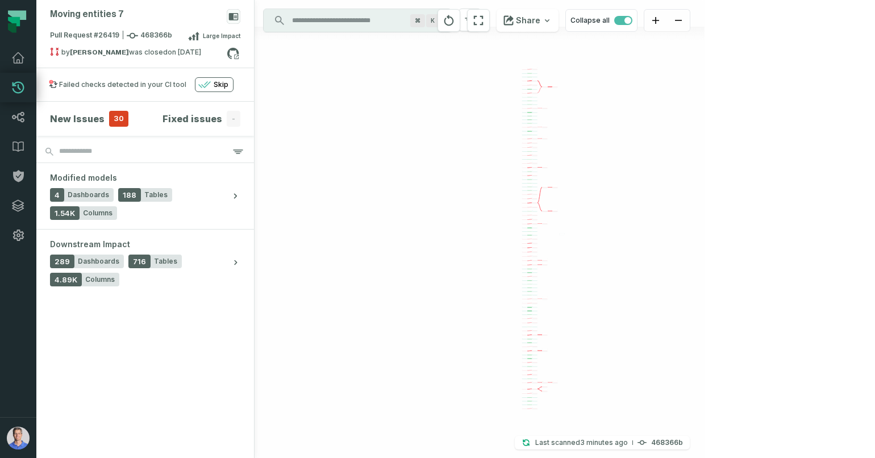
drag, startPoint x: 482, startPoint y: 159, endPoint x: 455, endPoint y: 172, distance: 30.3
click at [455, 172] on div "TransUnionZaPhon eVerifications payjoy - 3 columns removed InvoicesRange payjoy…" at bounding box center [480, 229] width 450 height 458
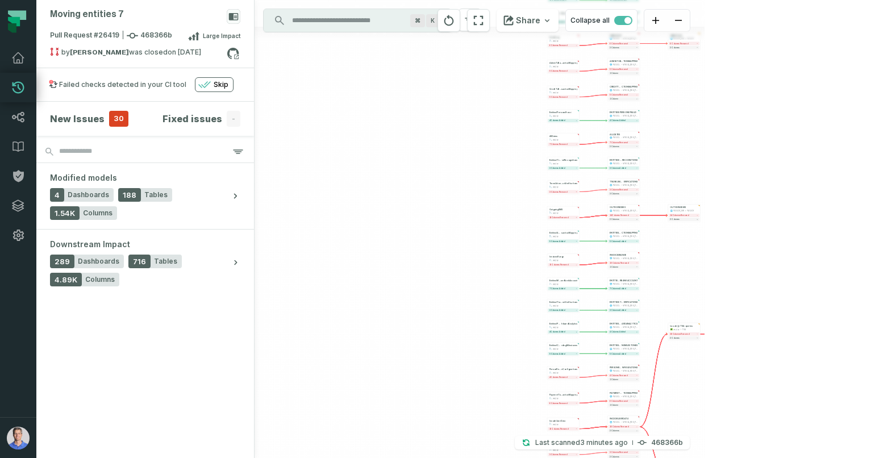
drag, startPoint x: 429, startPoint y: 211, endPoint x: 391, endPoint y: 221, distance: 38.7
click at [388, 221] on div "TransUnionZaPhon eVerifications payjoy - 3 columns removed InvoicesRange payjoy…" at bounding box center [480, 229] width 450 height 458
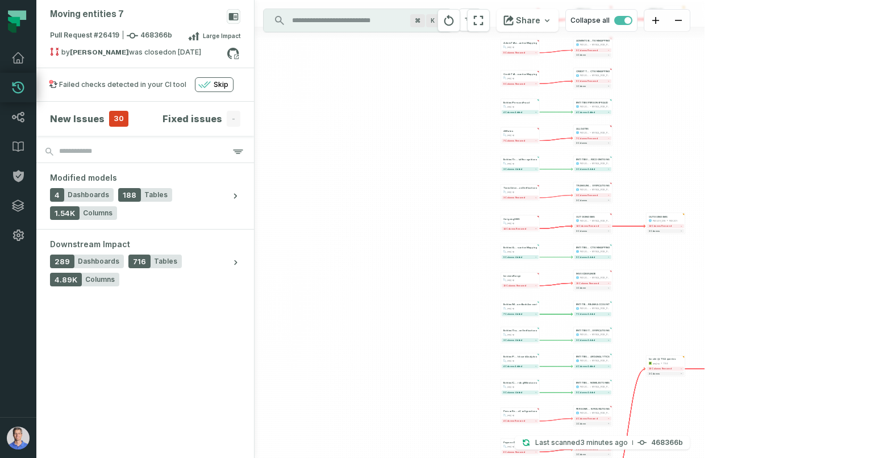
drag, startPoint x: 339, startPoint y: 229, endPoint x: 363, endPoint y: 223, distance: 25.2
click at [333, 230] on div "TransUnionZaPhon eVerifications payjoy - 3 columns removed InvoicesRange payjoy…" at bounding box center [480, 229] width 450 height 458
